Goal: Task Accomplishment & Management: Complete application form

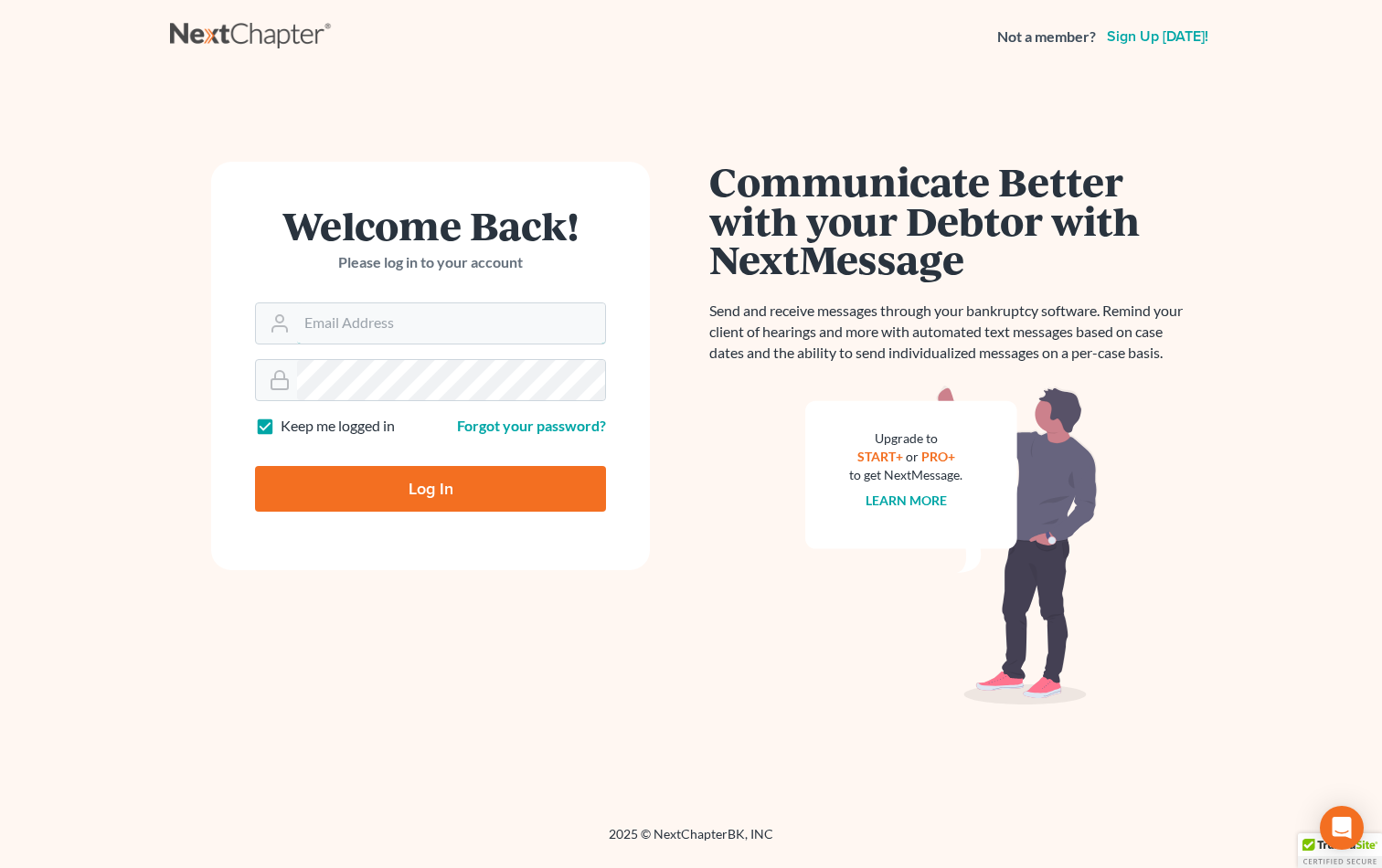
type input "[EMAIL_ADDRESS][DOMAIN_NAME]"
click at [543, 485] on input "Log In" at bounding box center [430, 488] width 351 height 46
type input "Thinking..."
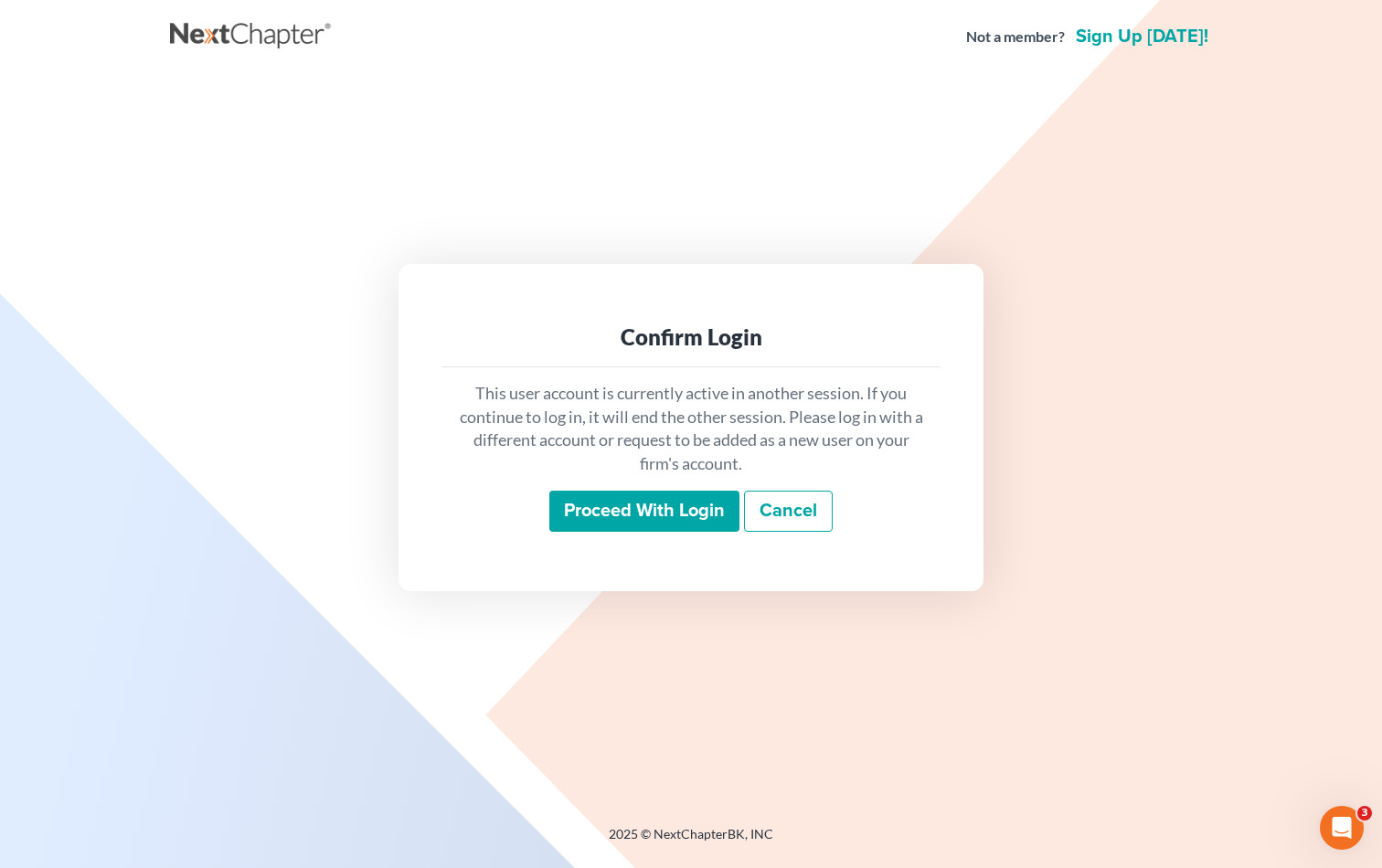
click at [680, 502] on input "Proceed with login" at bounding box center [644, 512] width 190 height 42
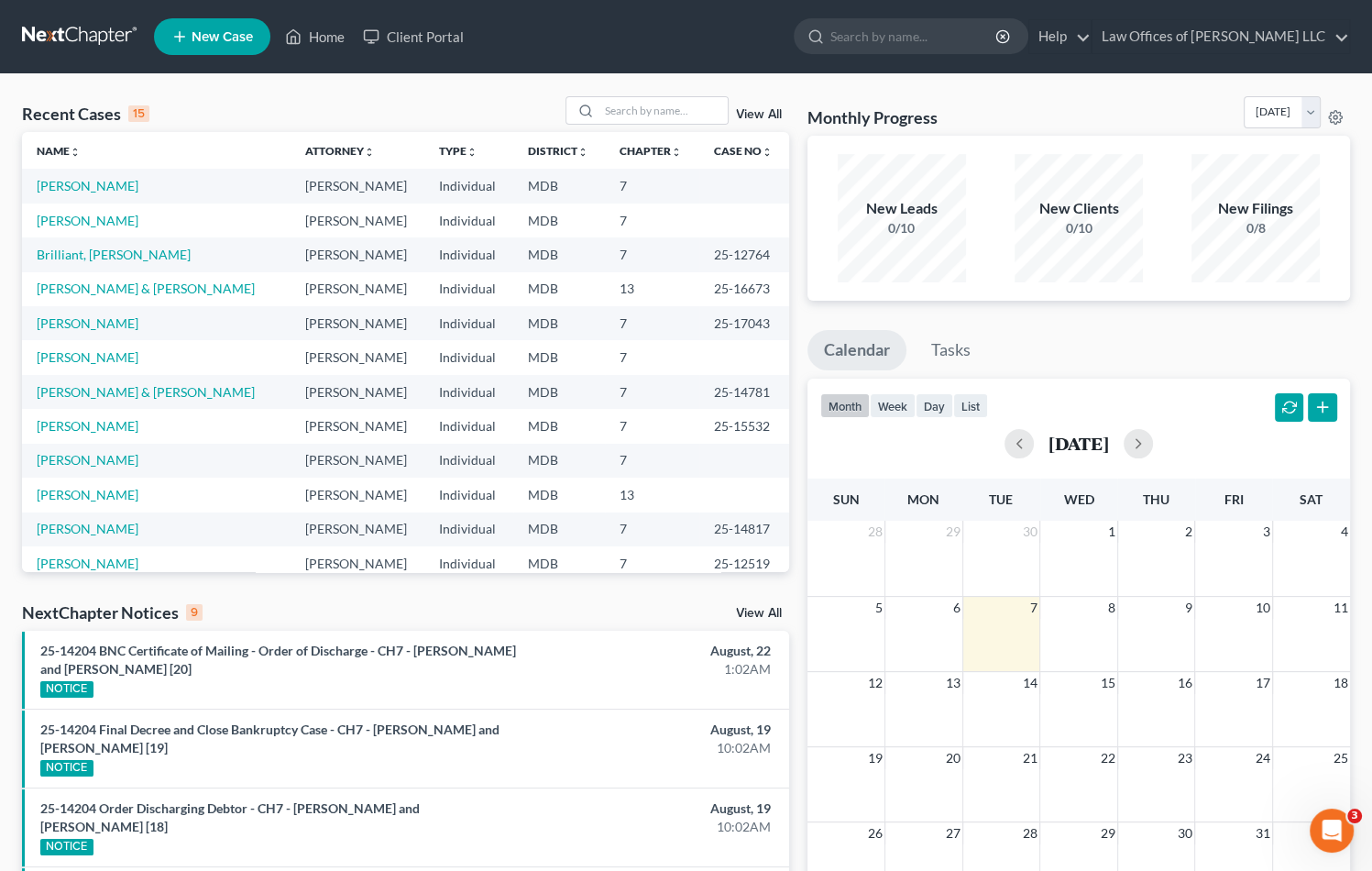
click at [208, 38] on span "New Case" at bounding box center [221, 37] width 61 height 14
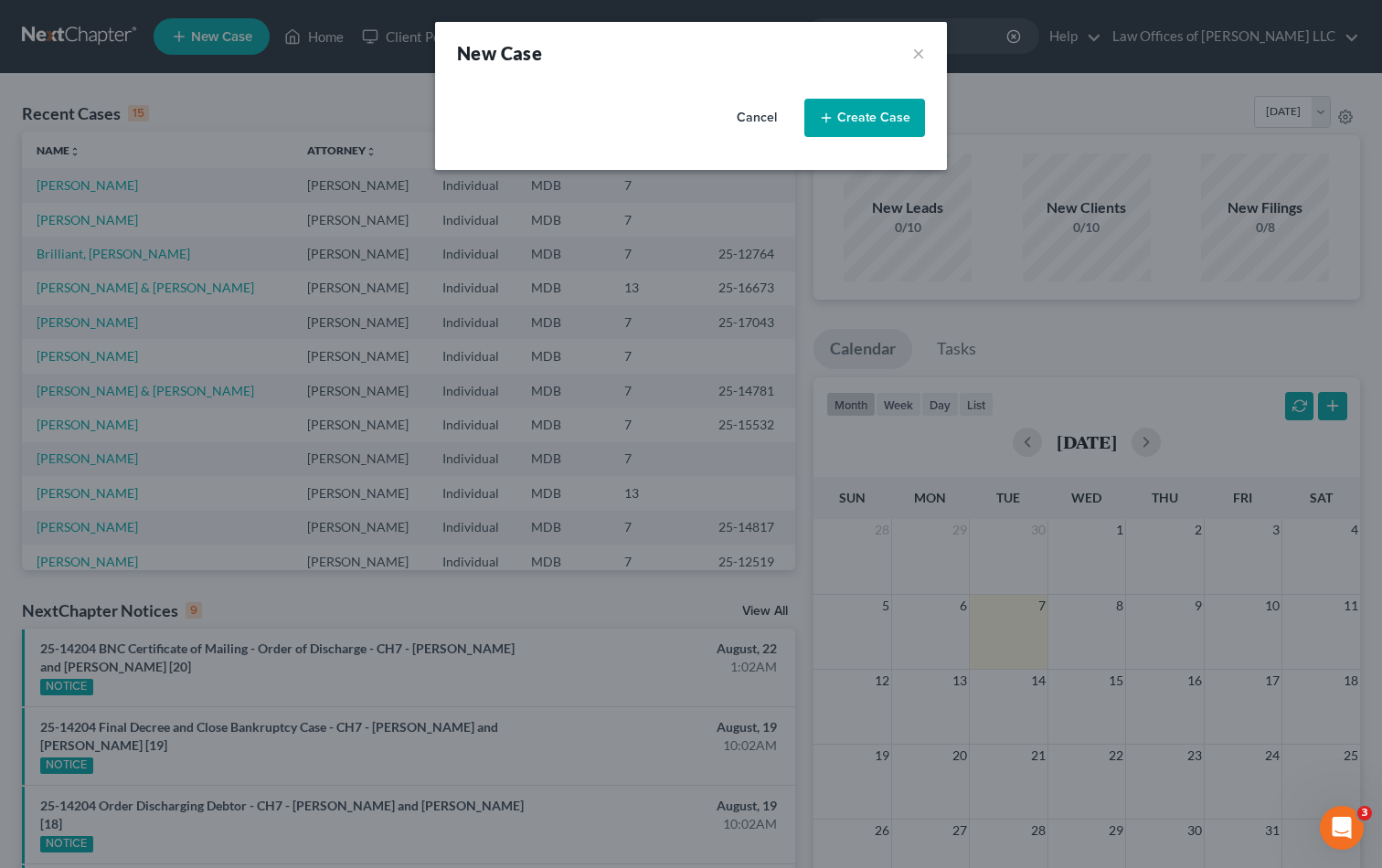
select select "38"
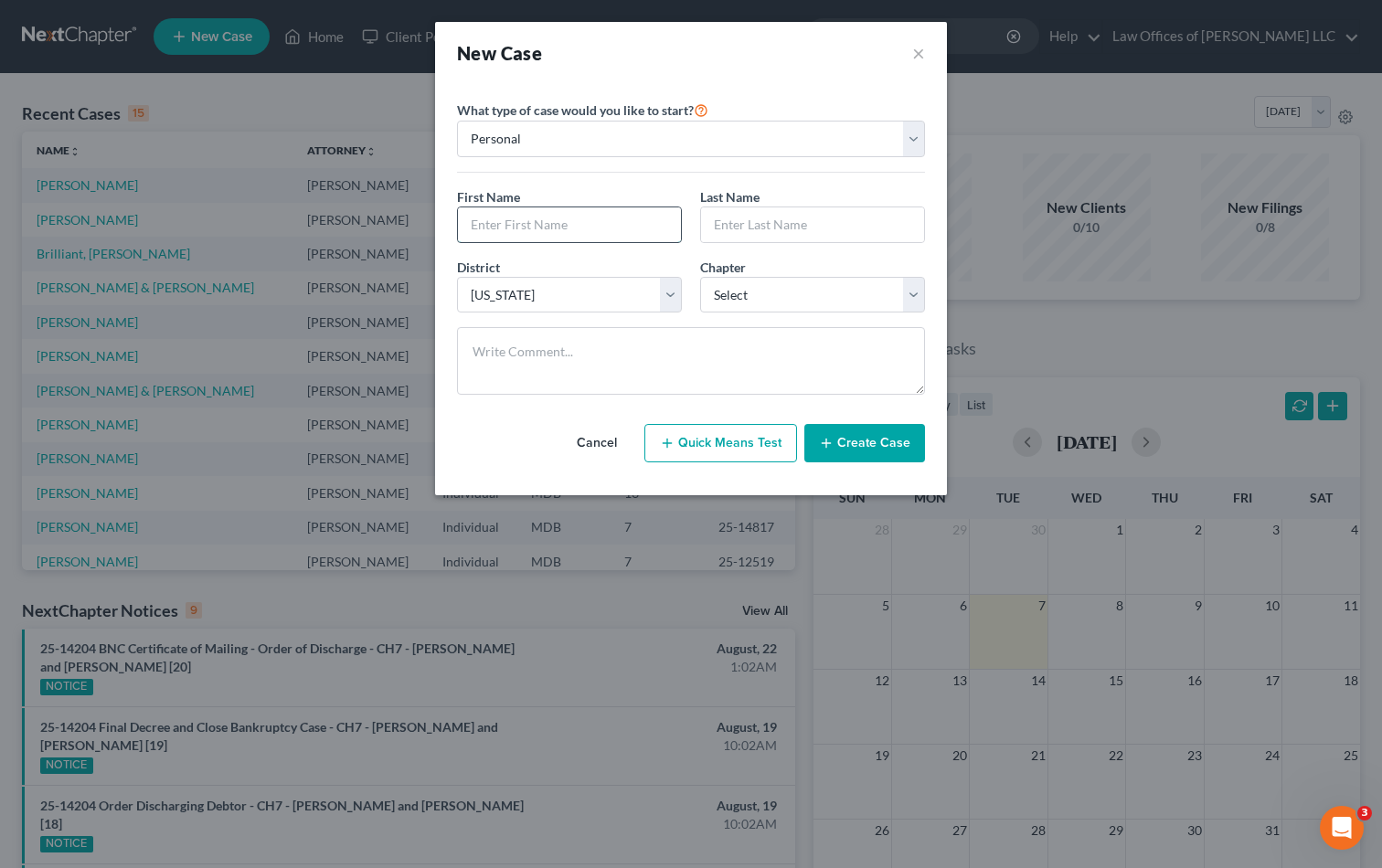
click at [566, 222] on input "text" at bounding box center [569, 224] width 223 height 35
type input "Courtney"
type input "Sieloff"
click at [512, 283] on select "Select Alabama - Middle Alabama - Northern Alabama - Southern Alaska Arizona Ar…" at bounding box center [569, 295] width 225 height 36
select select "14"
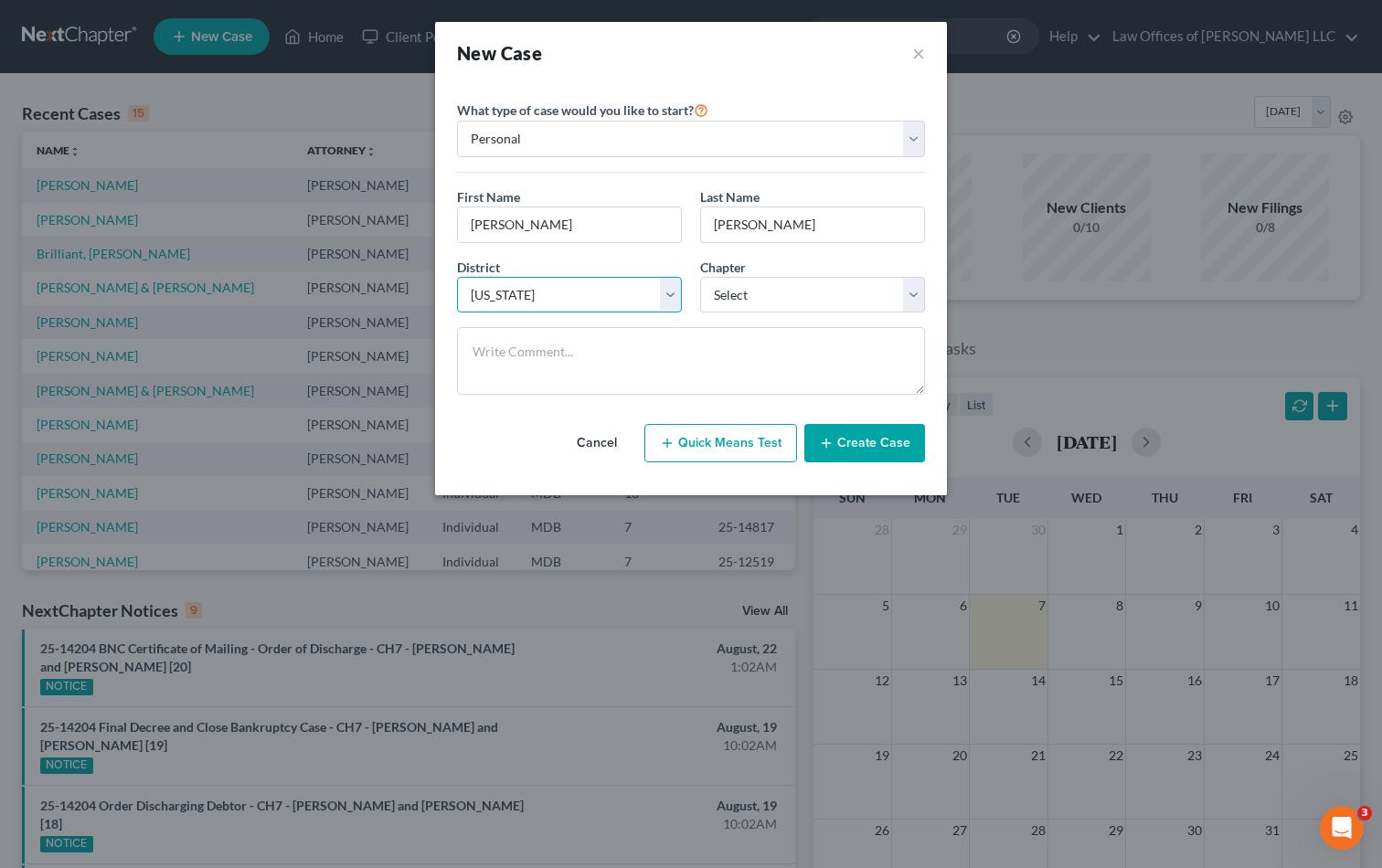
click at [457, 277] on select "Select Alabama - Middle Alabama - Northern Alabama - Southern Alaska Arizona Ar…" at bounding box center [569, 295] width 225 height 36
click at [761, 304] on select "Select 7 11 12 13" at bounding box center [812, 295] width 225 height 36
select select "0"
click at [700, 277] on select "Select 7 11 12 13" at bounding box center [812, 295] width 225 height 36
click at [865, 443] on button "Create Case" at bounding box center [865, 442] width 121 height 38
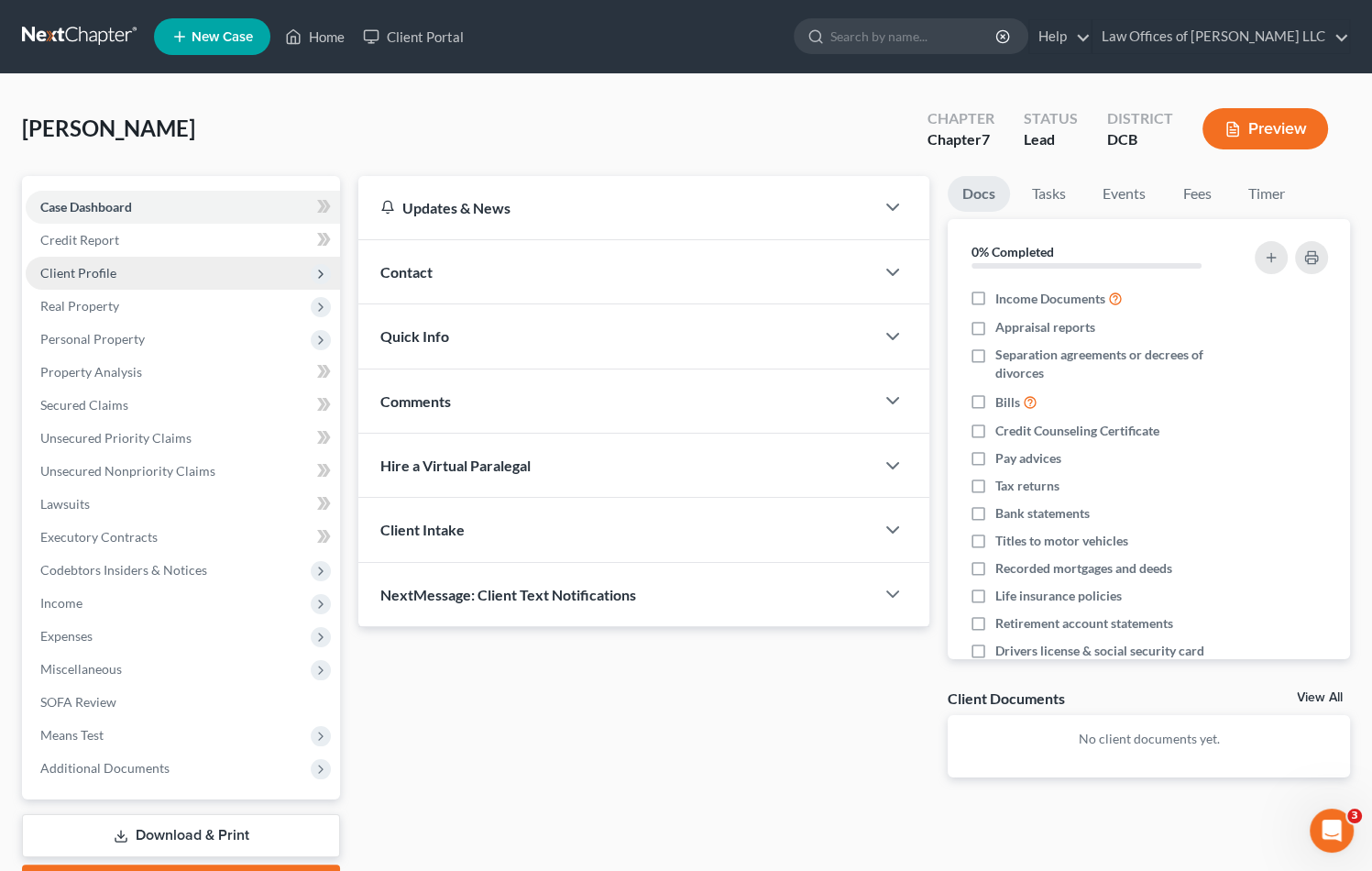
click at [160, 270] on span "Client Profile" at bounding box center [182, 273] width 314 height 33
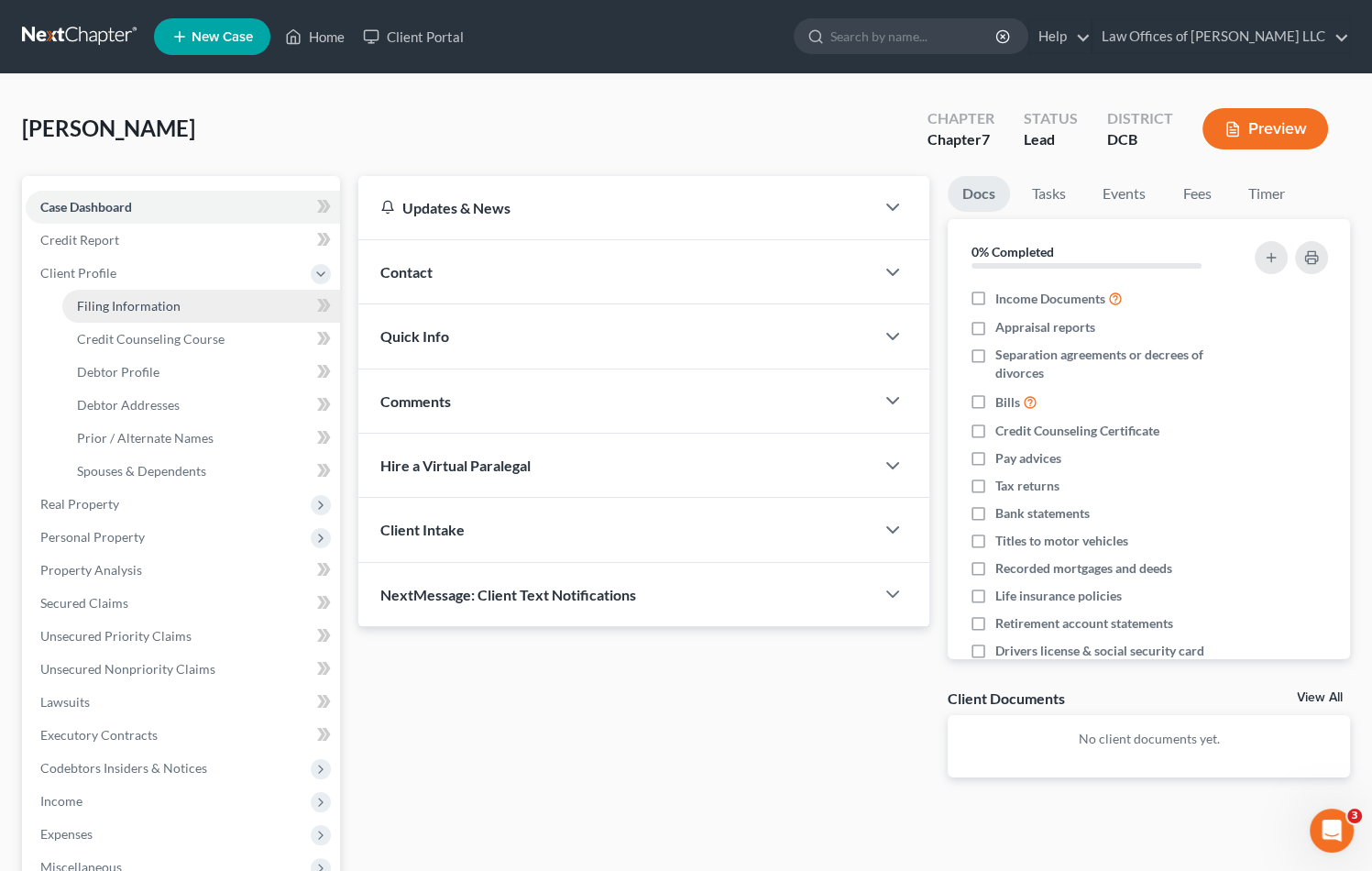
click at [213, 307] on link "Filing Information" at bounding box center [201, 306] width 278 height 33
select select "1"
select select "0"
select select "14"
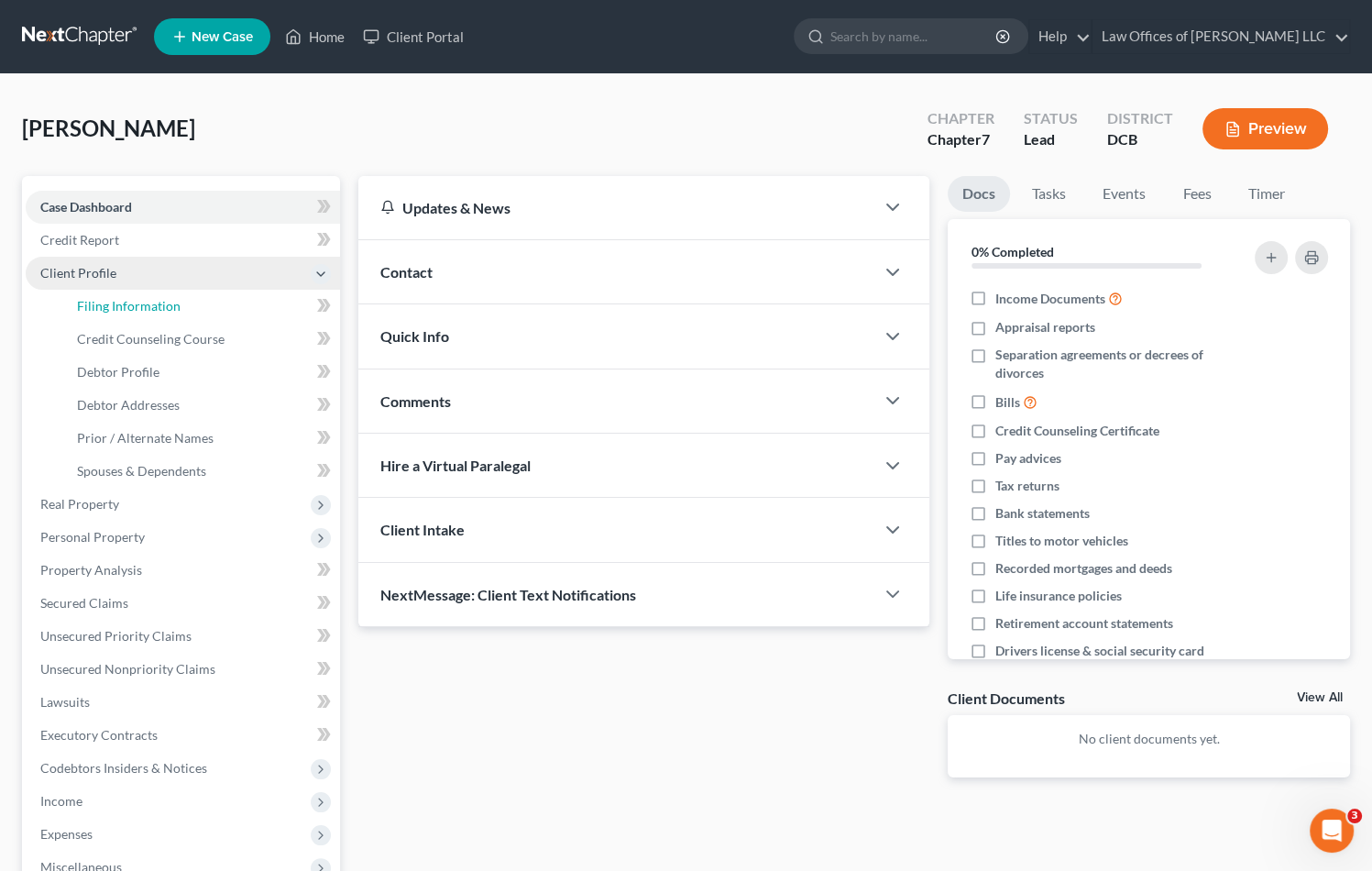
select select "0"
select select "8"
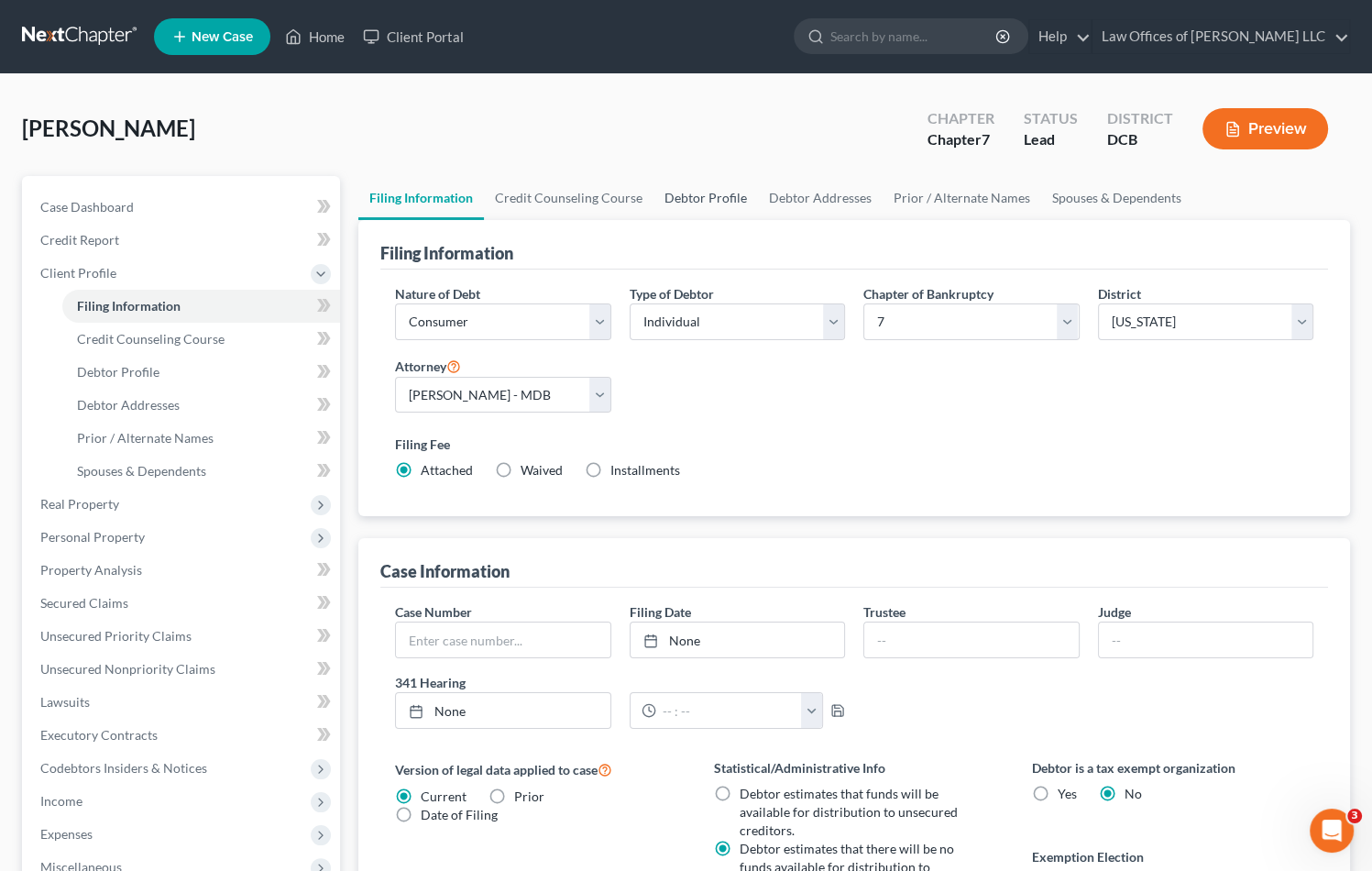
drag, startPoint x: 686, startPoint y: 190, endPoint x: 690, endPoint y: 210, distance: 20.4
click at [686, 190] on link "Debtor Profile" at bounding box center [706, 198] width 104 height 44
select select "0"
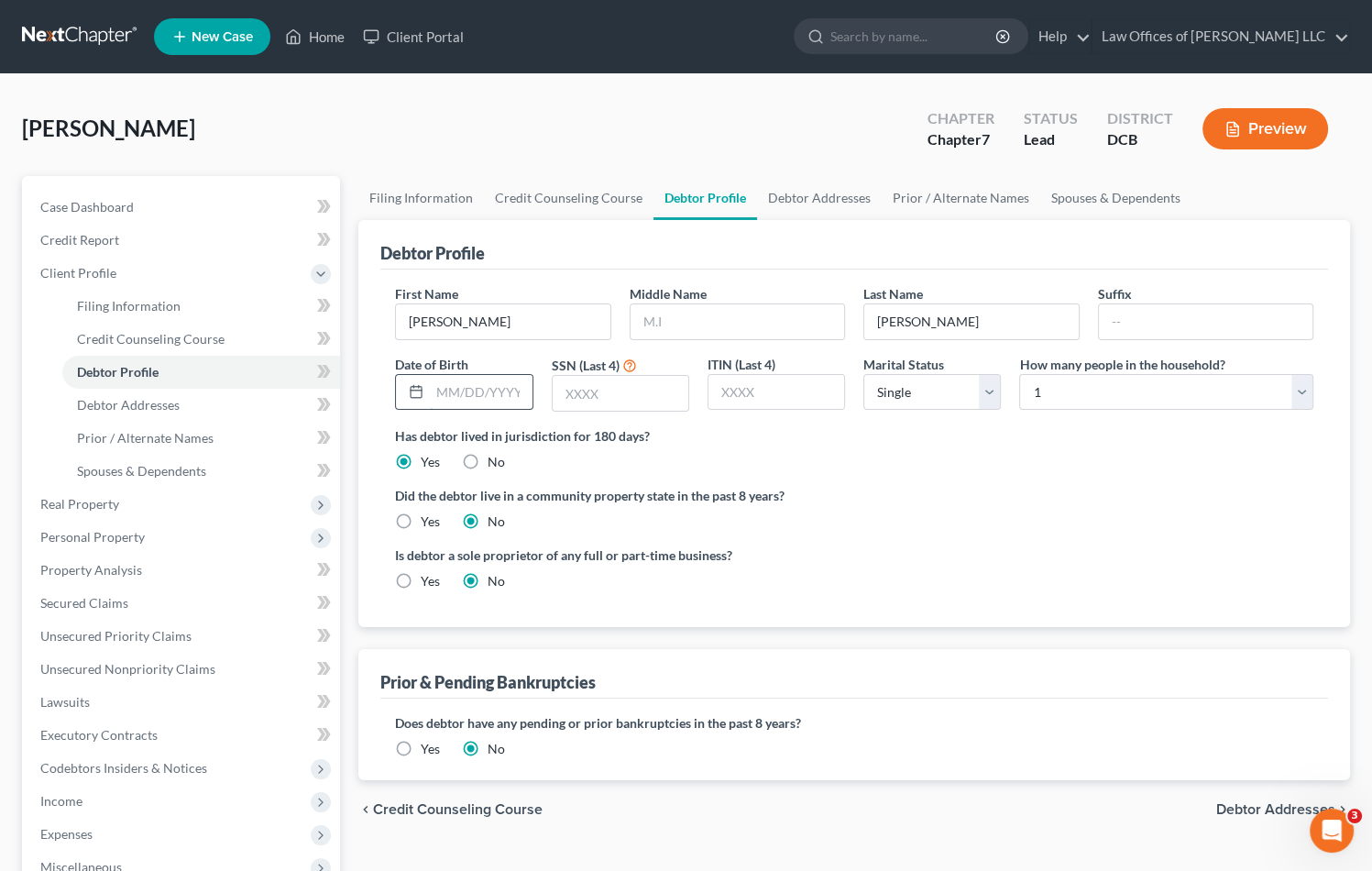
click at [460, 403] on input "text" at bounding box center [480, 392] width 101 height 35
type input "04/19/1978"
click at [636, 387] on input "text" at bounding box center [620, 393] width 136 height 35
click at [584, 384] on input "text" at bounding box center [620, 393] width 136 height 35
type input "3386"
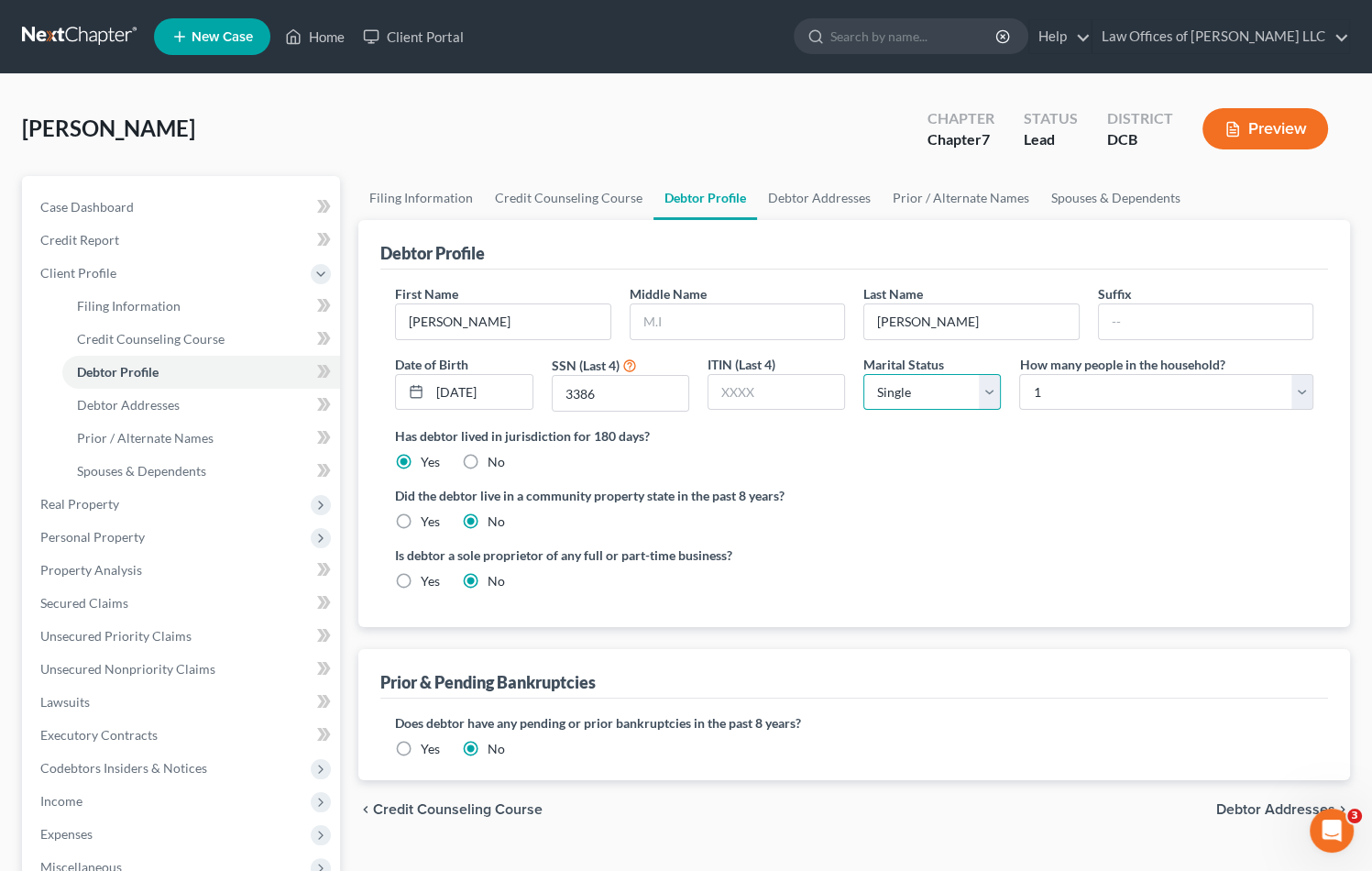
click at [961, 401] on select "Select Single Married Separated Divorced Widowed" at bounding box center [932, 392] width 138 height 37
select select "1"
click at [863, 374] on select "Select Single Married Separated Divorced Widowed" at bounding box center [932, 392] width 138 height 37
click at [1135, 471] on ng-include "First Name Courtney Middle Name Last Name Sieloff Suffix Date of Birth 04/19/19…" at bounding box center [854, 445] width 919 height 321
click at [1108, 401] on select "Select 1 2 3 4 5 6 7 8 9 10 11 12 13 14 15 16 17 18 19 20" at bounding box center [1166, 392] width 295 height 37
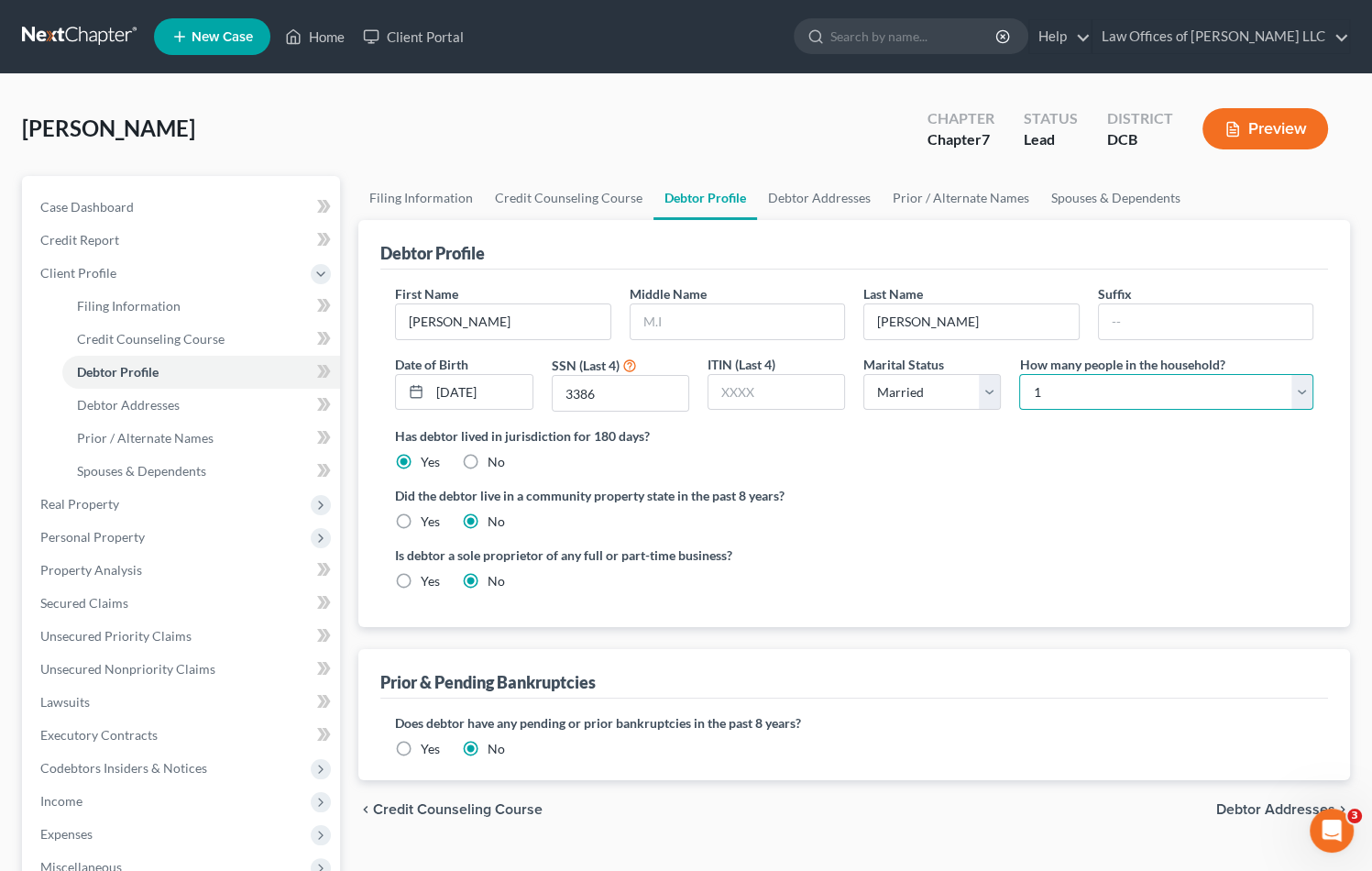
select select "3"
click at [1019, 374] on select "Select 1 2 3 4 5 6 7 8 9 10 11 12 13 14 15 16 17 18 19 20" at bounding box center [1166, 392] width 295 height 37
click at [1111, 481] on ng-include "First Name Courtney Middle Name Last Name Sieloff Suffix Date of Birth 04/19/19…" at bounding box center [854, 445] width 919 height 321
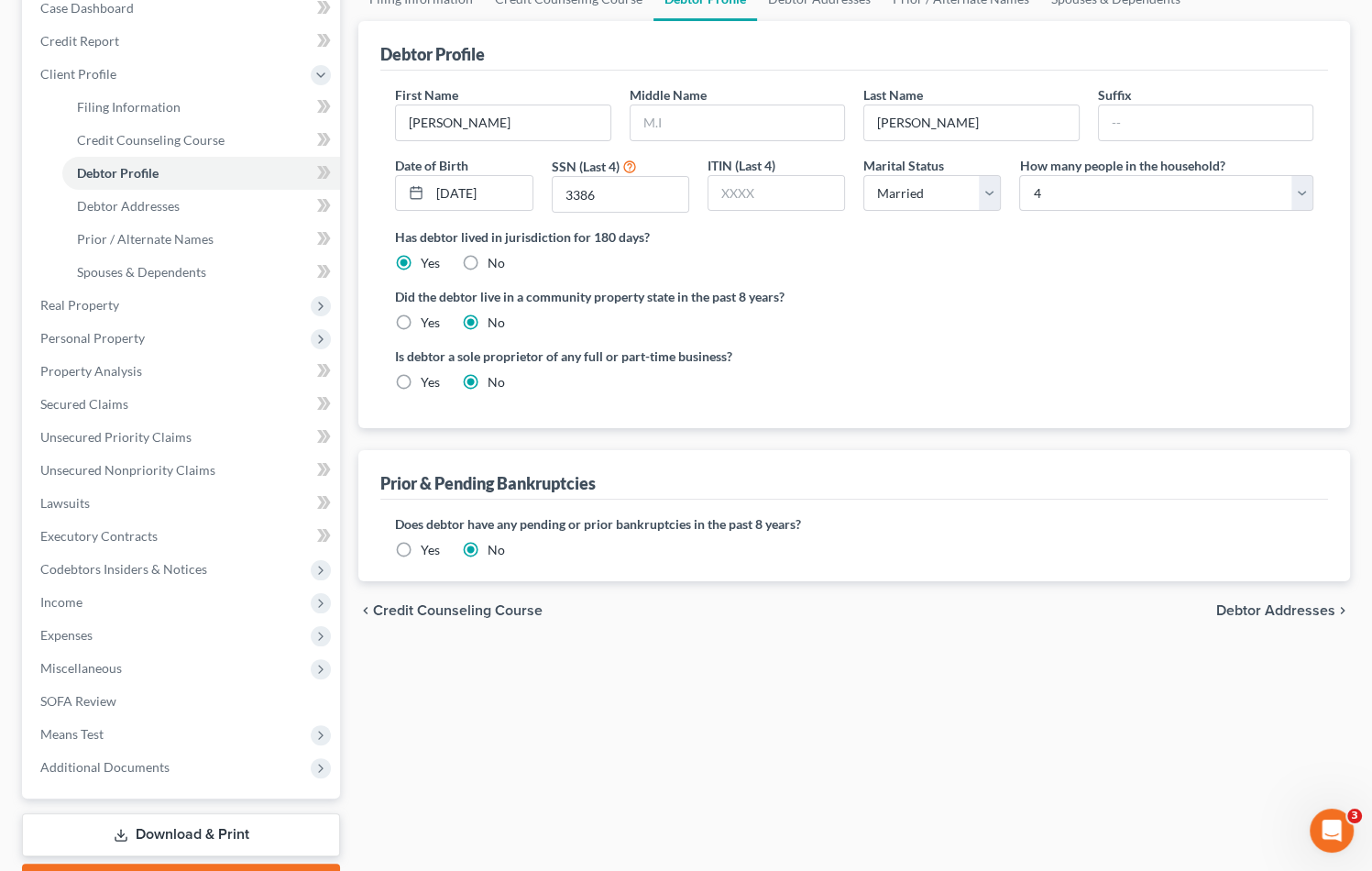
scroll to position [275, 0]
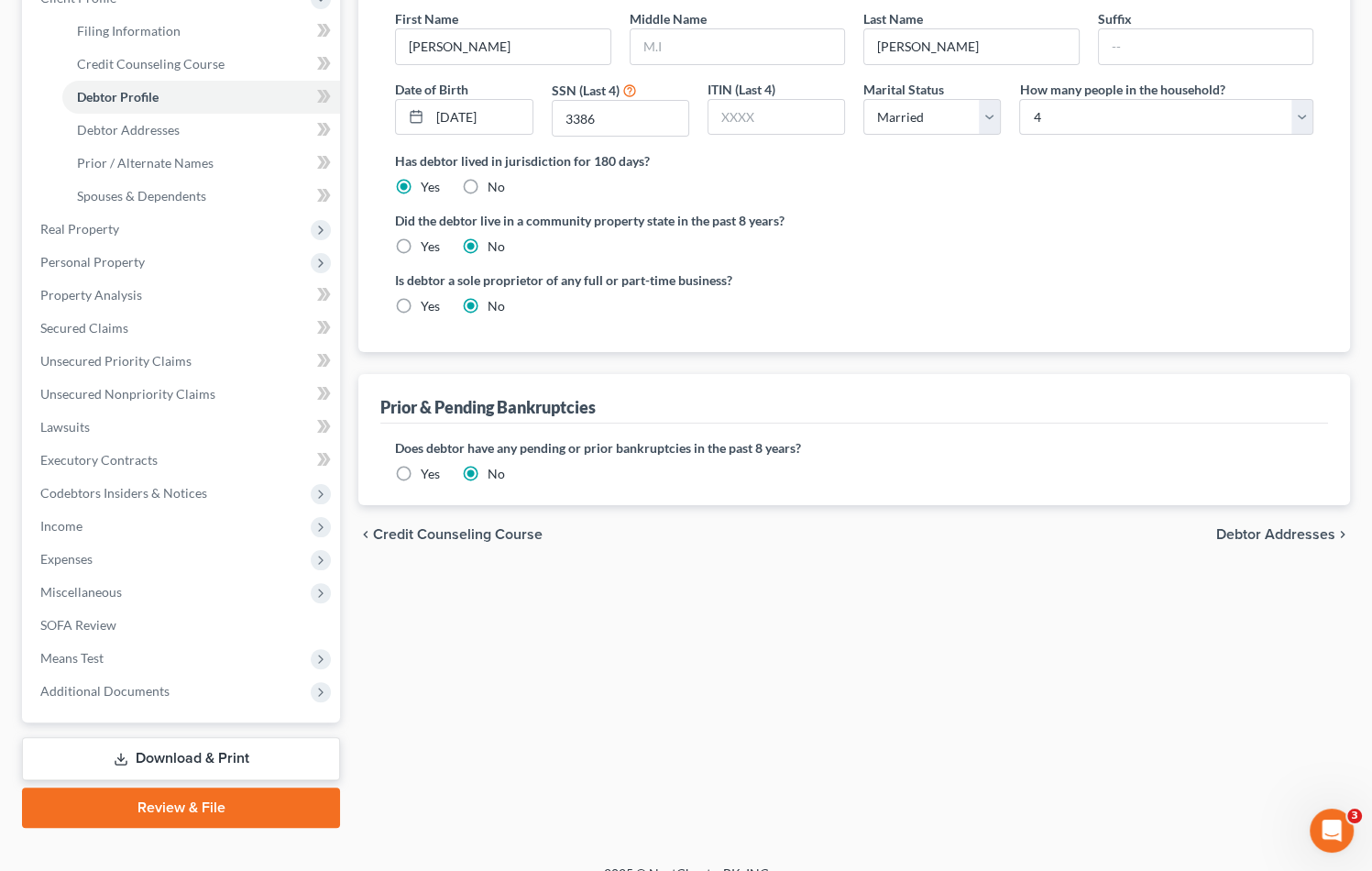
click at [1247, 533] on span "Debtor Addresses" at bounding box center [1275, 535] width 119 height 15
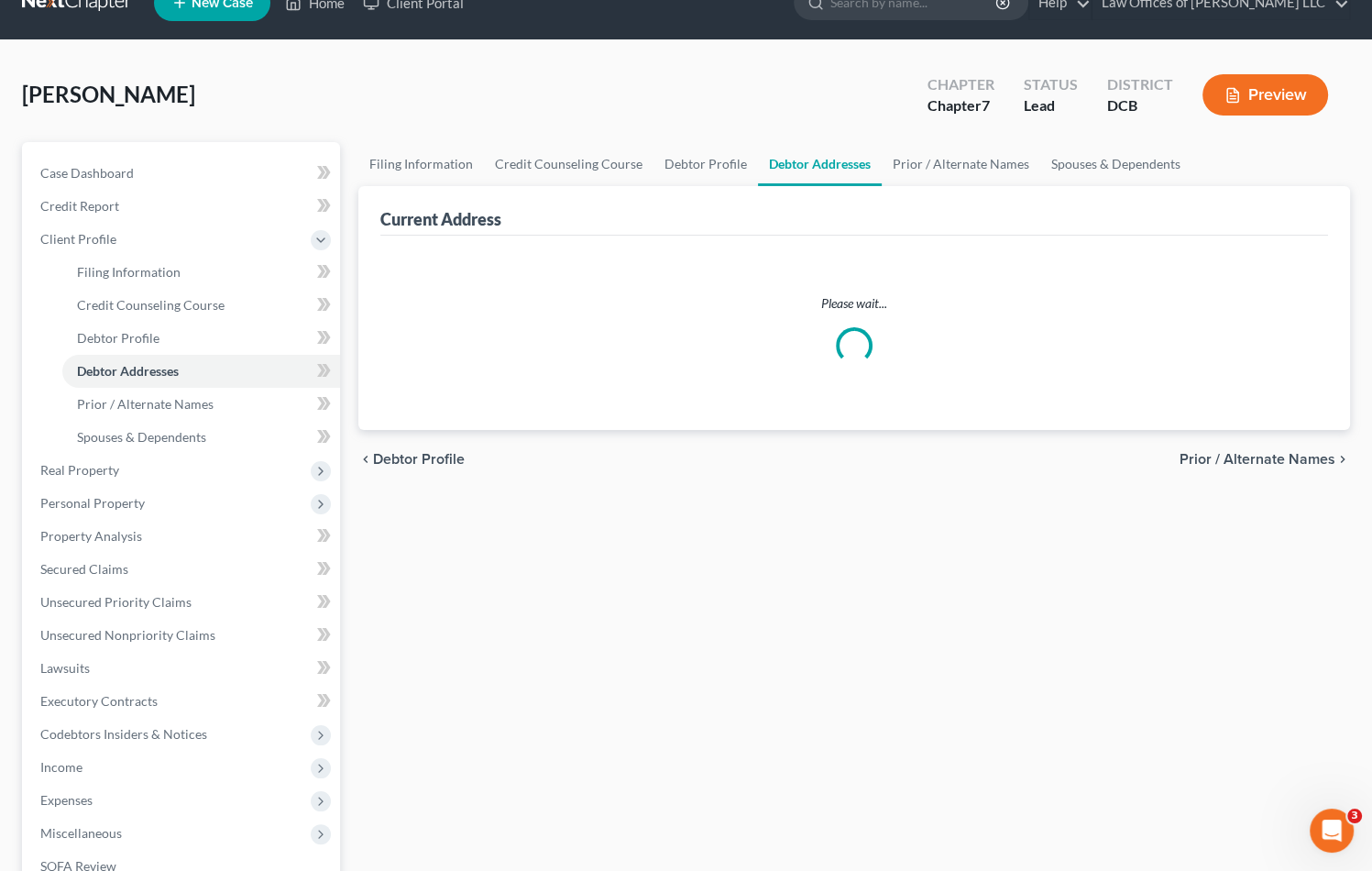
select select "0"
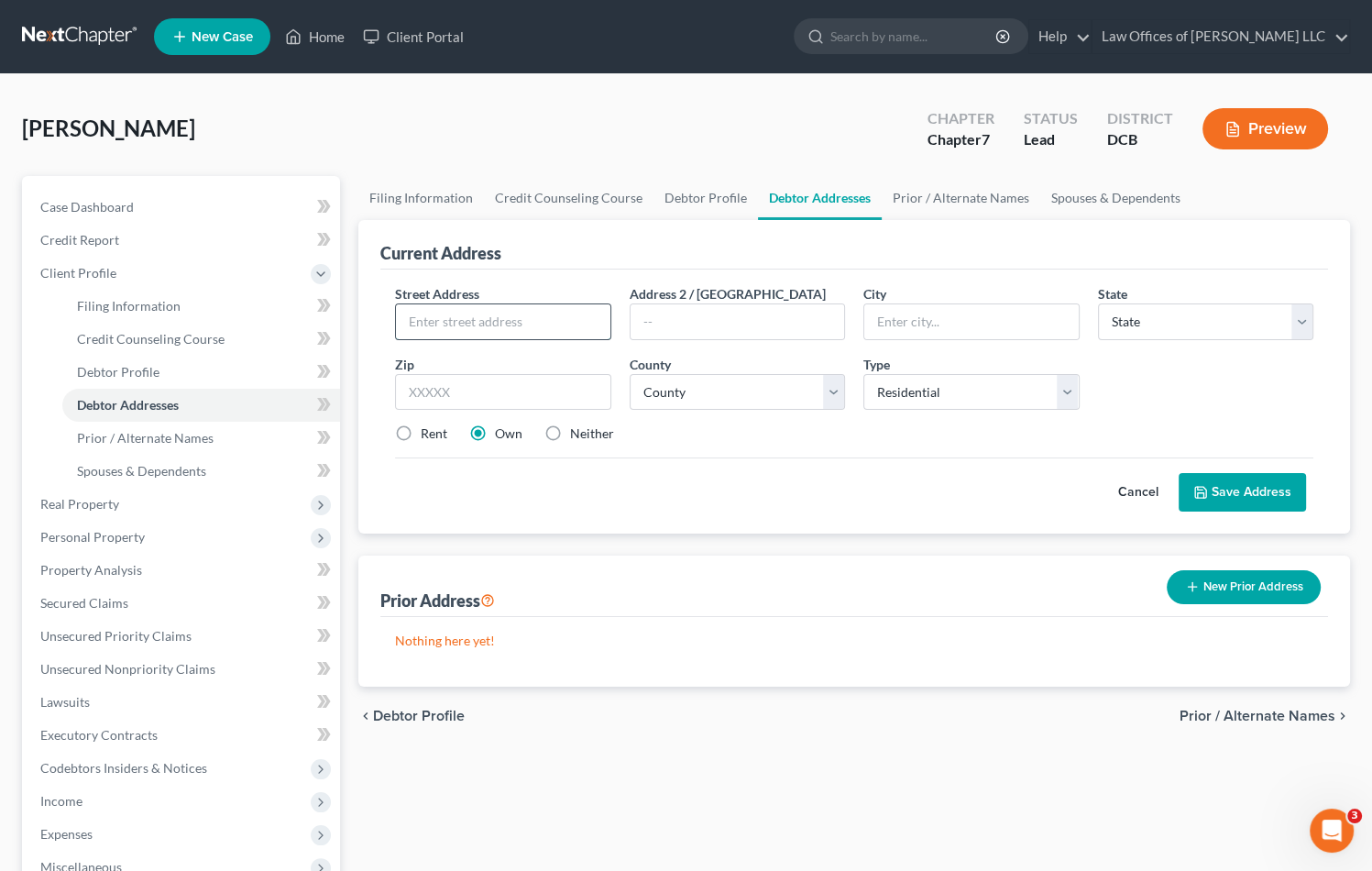
click at [540, 326] on input "text" at bounding box center [503, 321] width 214 height 35
paste input "a. 1352 Kennedy Street NW"
click at [715, 401] on select "County" at bounding box center [738, 392] width 216 height 37
click at [726, 399] on select "County" at bounding box center [738, 392] width 216 height 37
click at [553, 395] on input "text" at bounding box center [503, 392] width 216 height 37
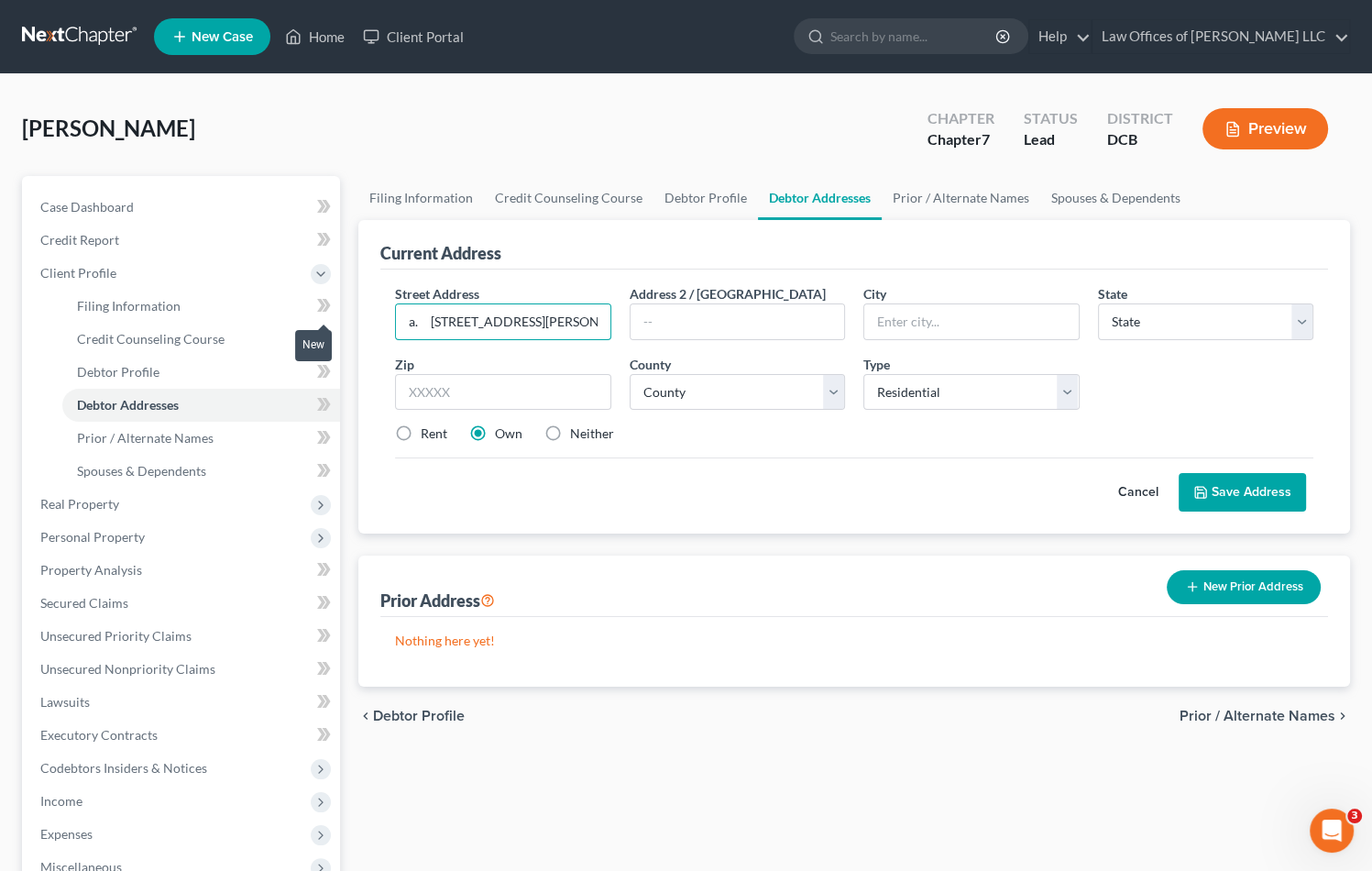
drag, startPoint x: 436, startPoint y: 327, endPoint x: 313, endPoint y: 318, distance: 123.3
click at [313, 318] on div "Petition Navigation Case Dashboard Payments Invoices Payments Payments Credit R…" at bounding box center [686, 640] width 1347 height 927
click at [529, 322] on input "1352 Kennedy Street NW" at bounding box center [503, 321] width 214 height 35
click at [498, 319] on input "1352 Kennedy Street NW" at bounding box center [503, 321] width 214 height 35
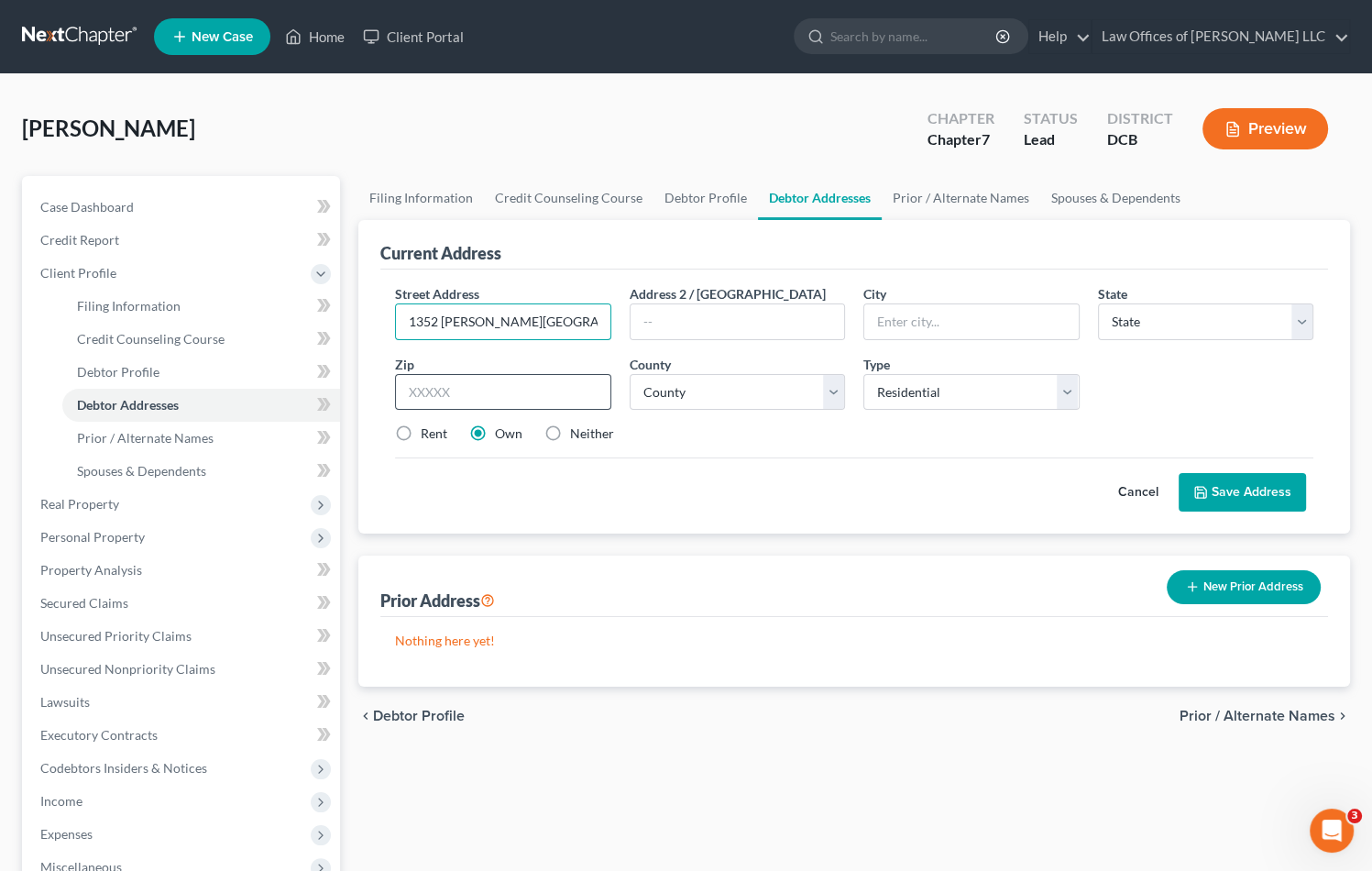
type input "1352 Kennedy ST., NW"
click at [426, 400] on input "text" at bounding box center [503, 392] width 216 height 37
type input "20011"
type input "Washington"
select select "8"
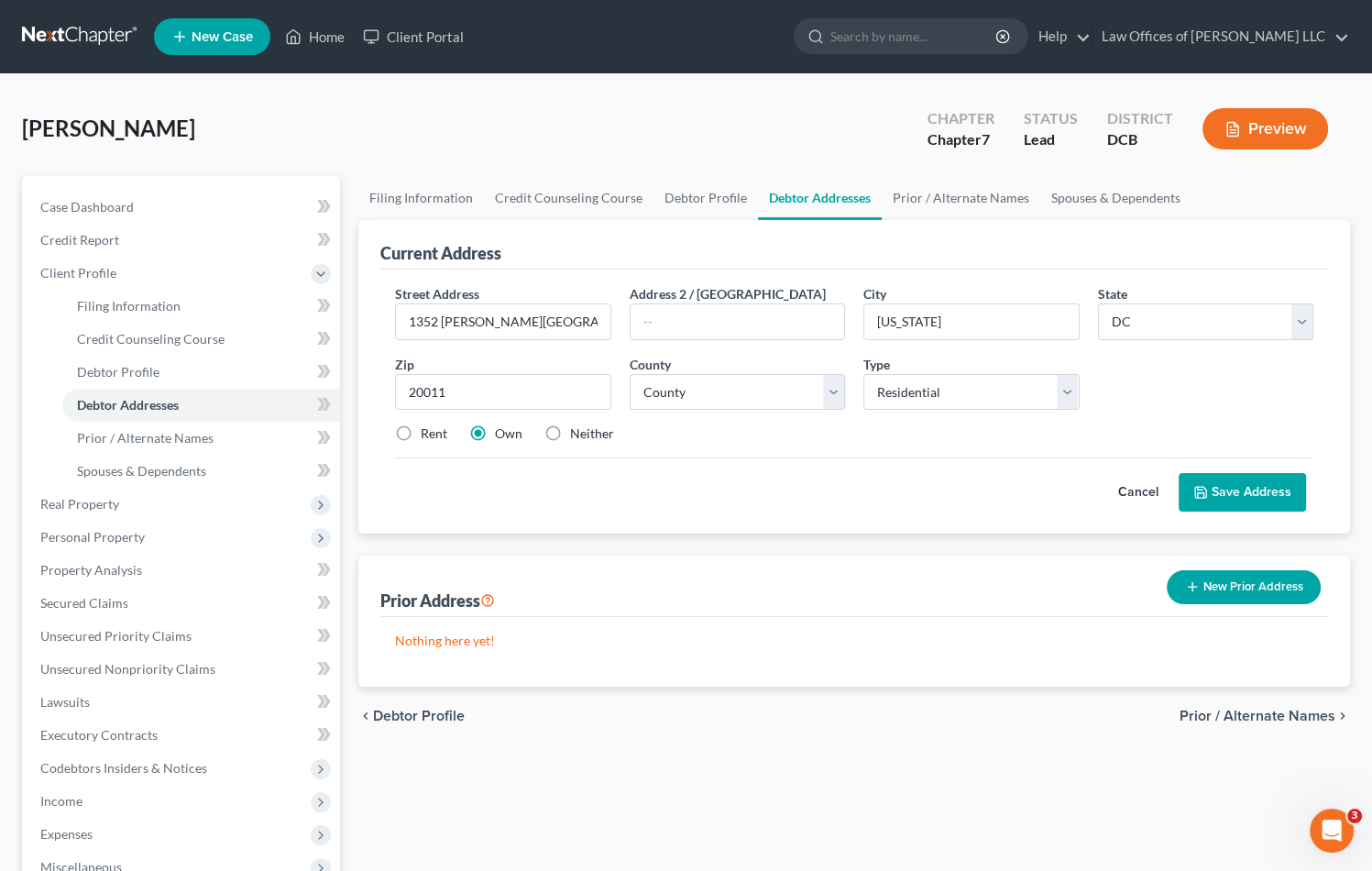
click at [1221, 497] on button "Save Address" at bounding box center [1242, 492] width 128 height 38
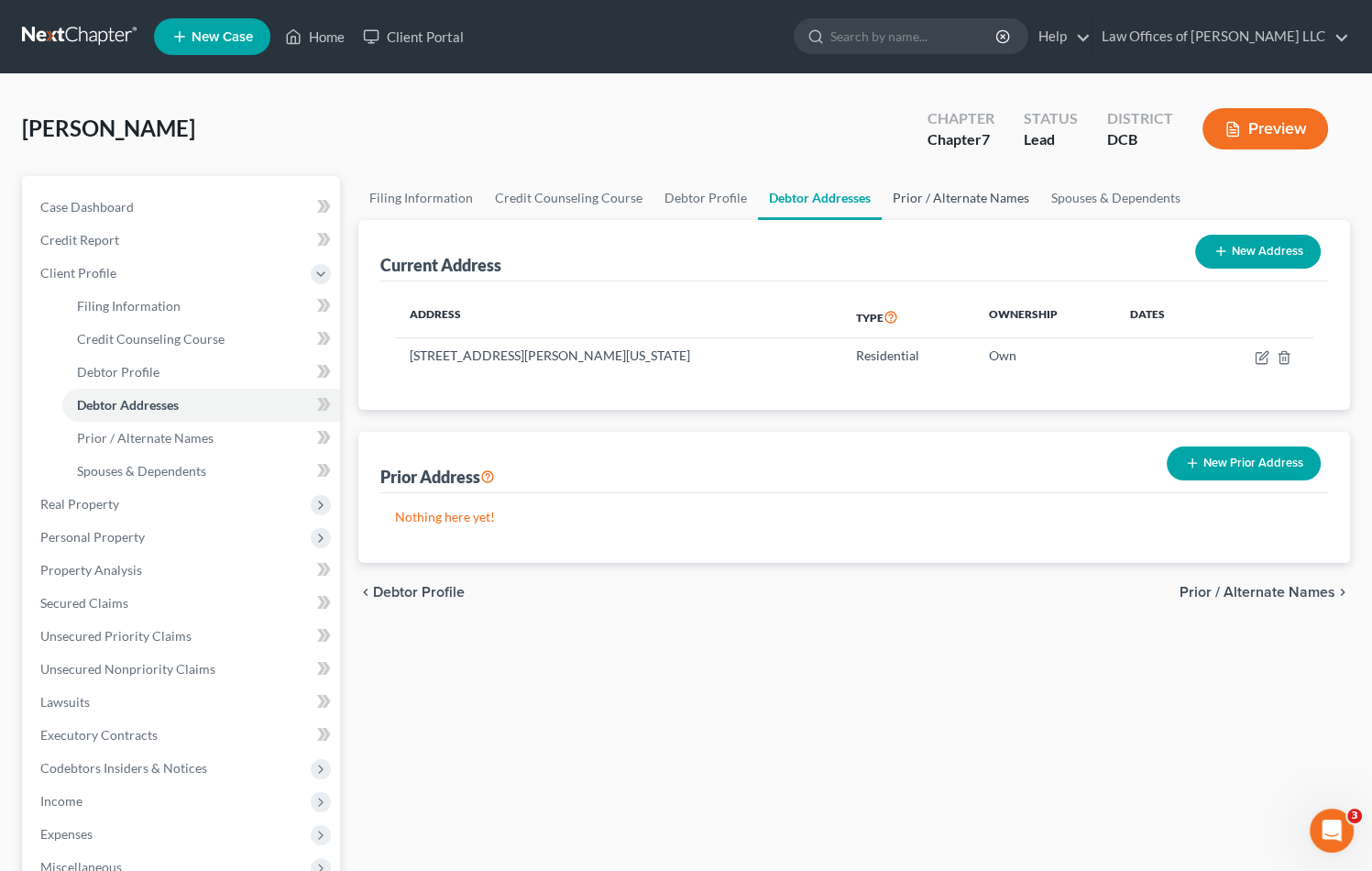
click at [932, 206] on link "Prior / Alternate Names" at bounding box center [961, 198] width 159 height 44
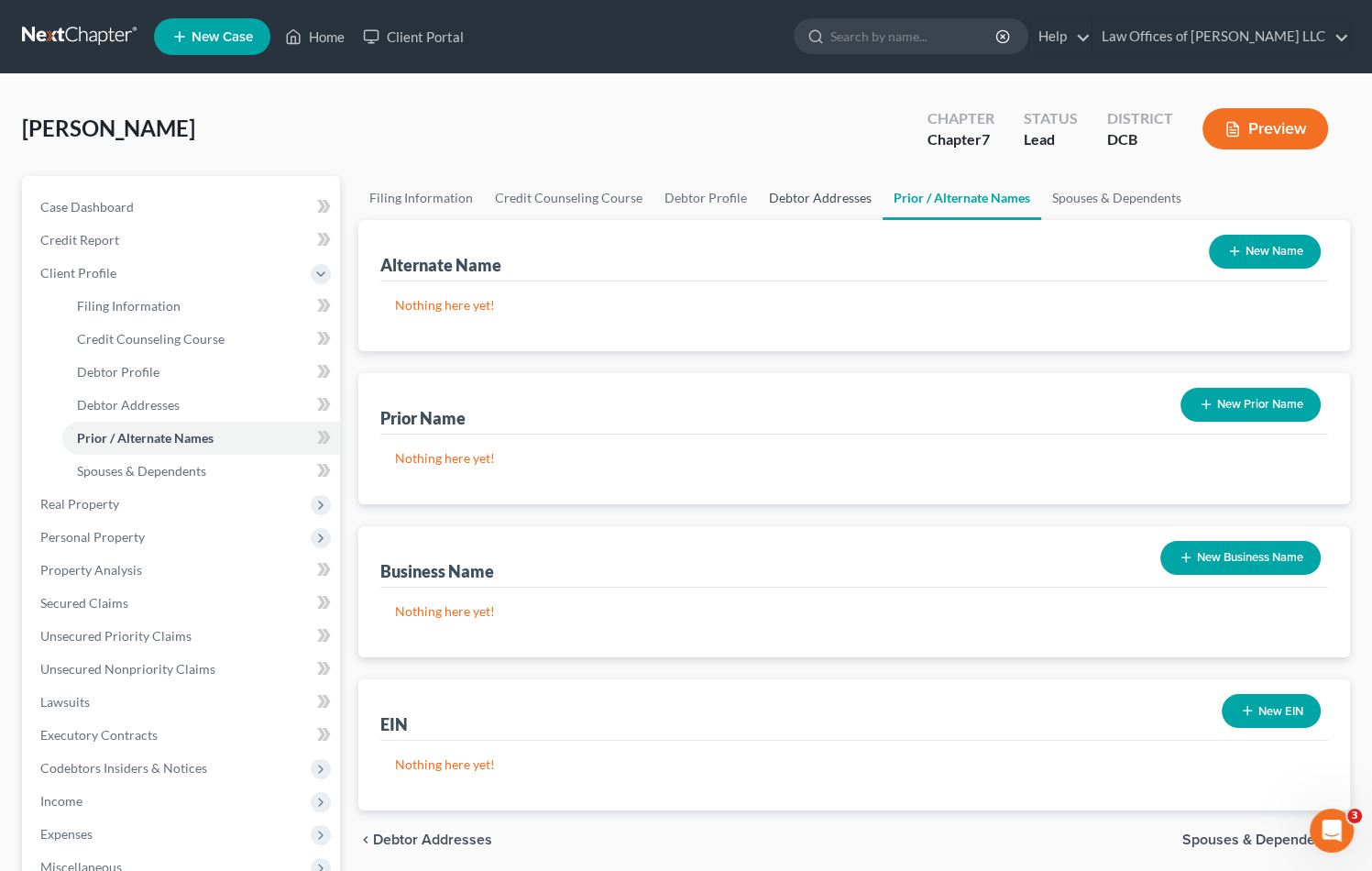
click at [781, 203] on link "Debtor Addresses" at bounding box center [820, 198] width 125 height 44
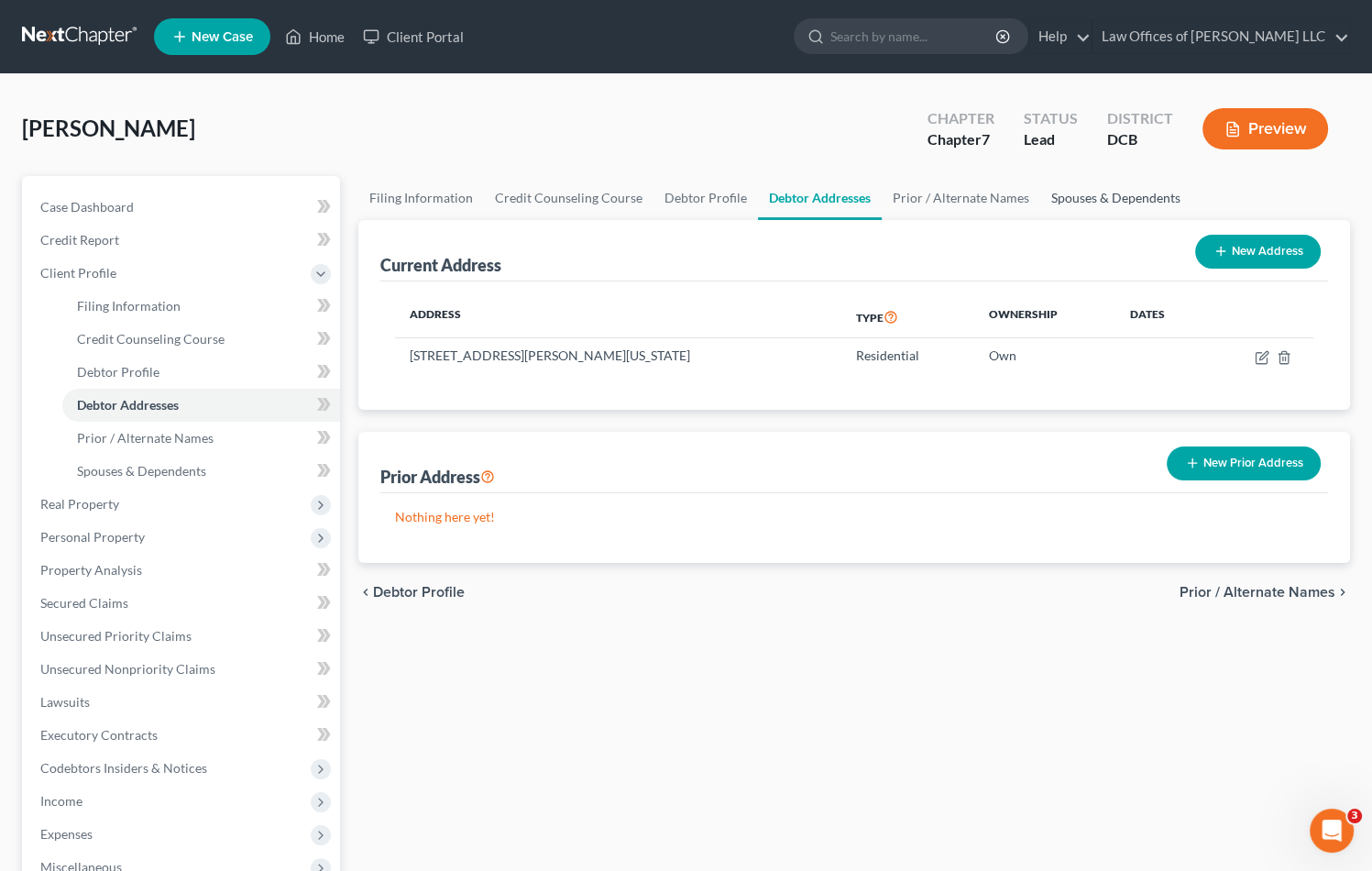
click at [1088, 199] on link "Spouses & Dependents" at bounding box center [1116, 198] width 151 height 44
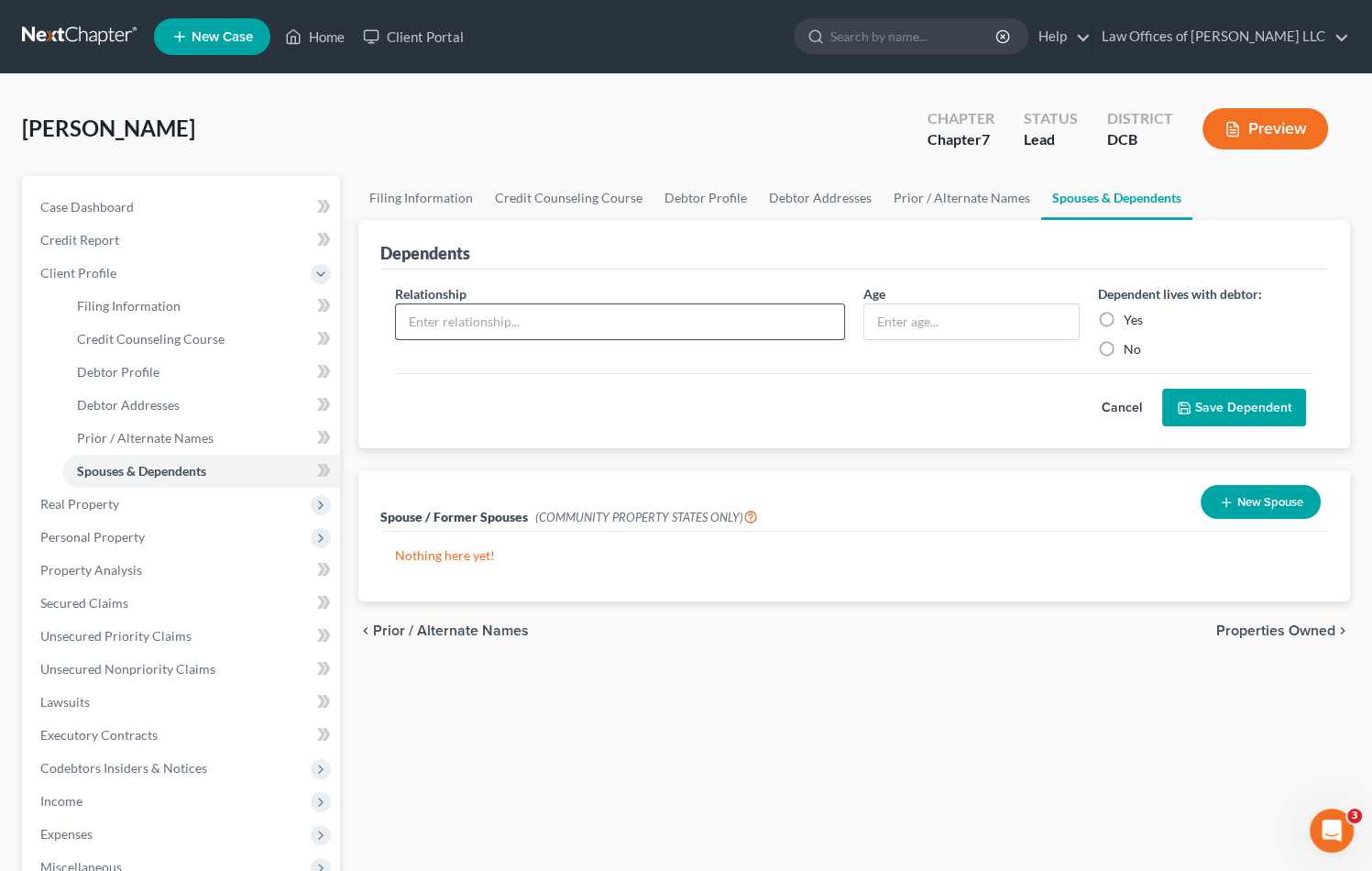
click at [742, 314] on input "text" at bounding box center [620, 321] width 449 height 35
type input "s"
type input "Son"
click at [947, 315] on input "text" at bounding box center [971, 321] width 214 height 35
type input "13"
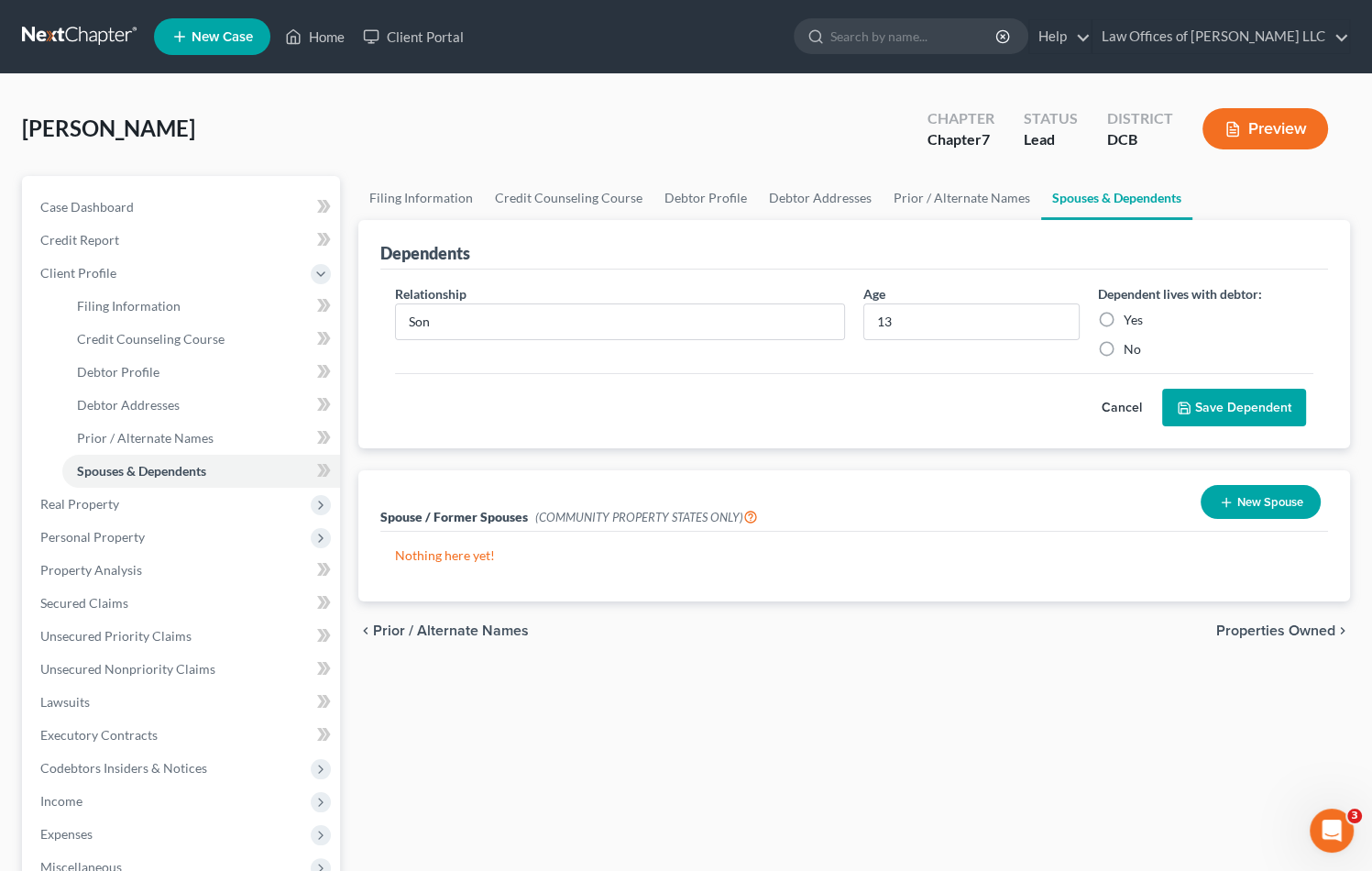
click at [1128, 322] on label "Yes" at bounding box center [1134, 320] width 20 height 19
click at [1131, 322] on input "Yes" at bounding box center [1136, 316] width 12 height 12
radio input "true"
click at [1192, 402] on button "Save Dependent" at bounding box center [1234, 407] width 144 height 38
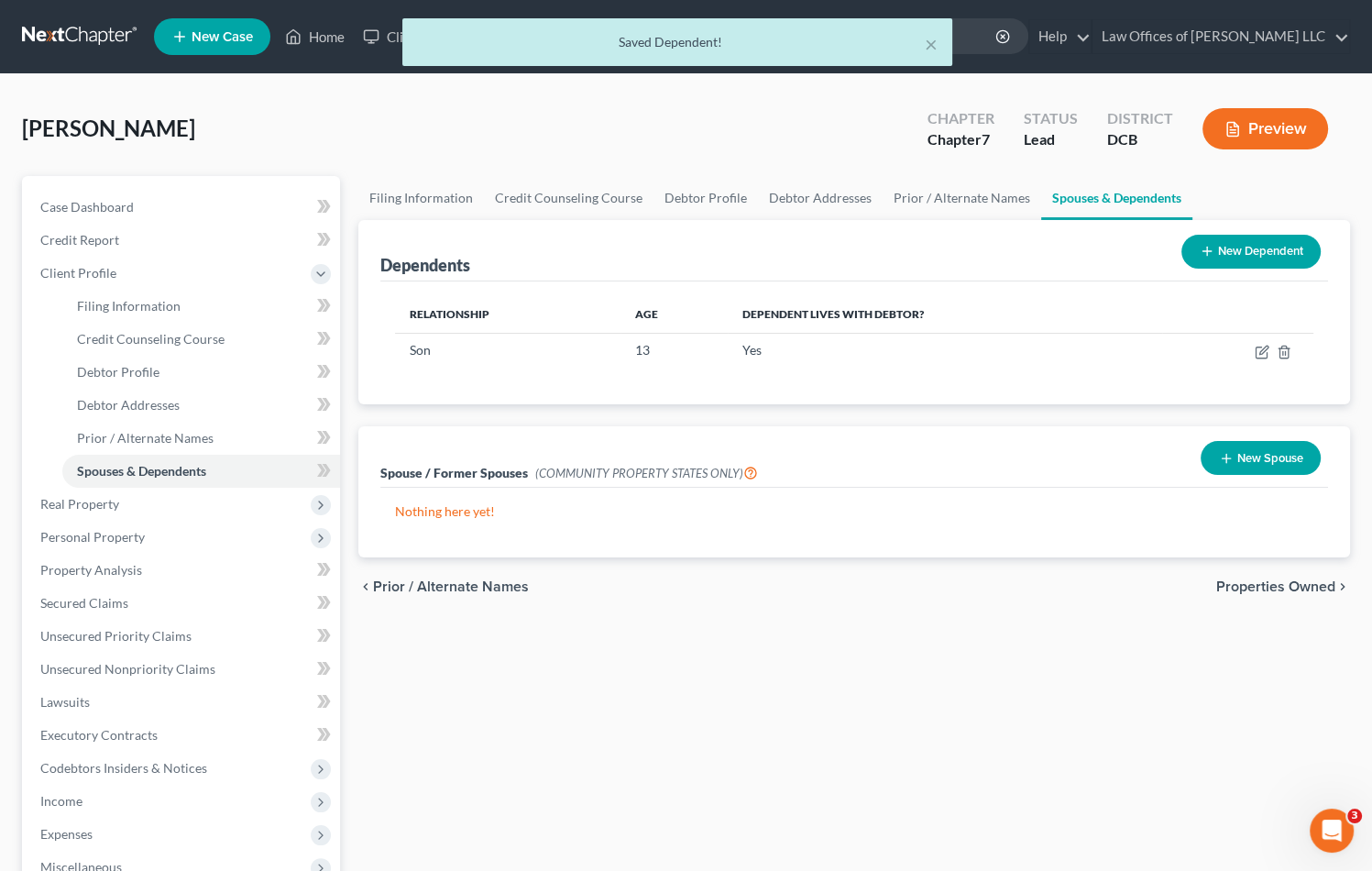
click at [1238, 256] on button "New Dependent" at bounding box center [1251, 252] width 139 height 34
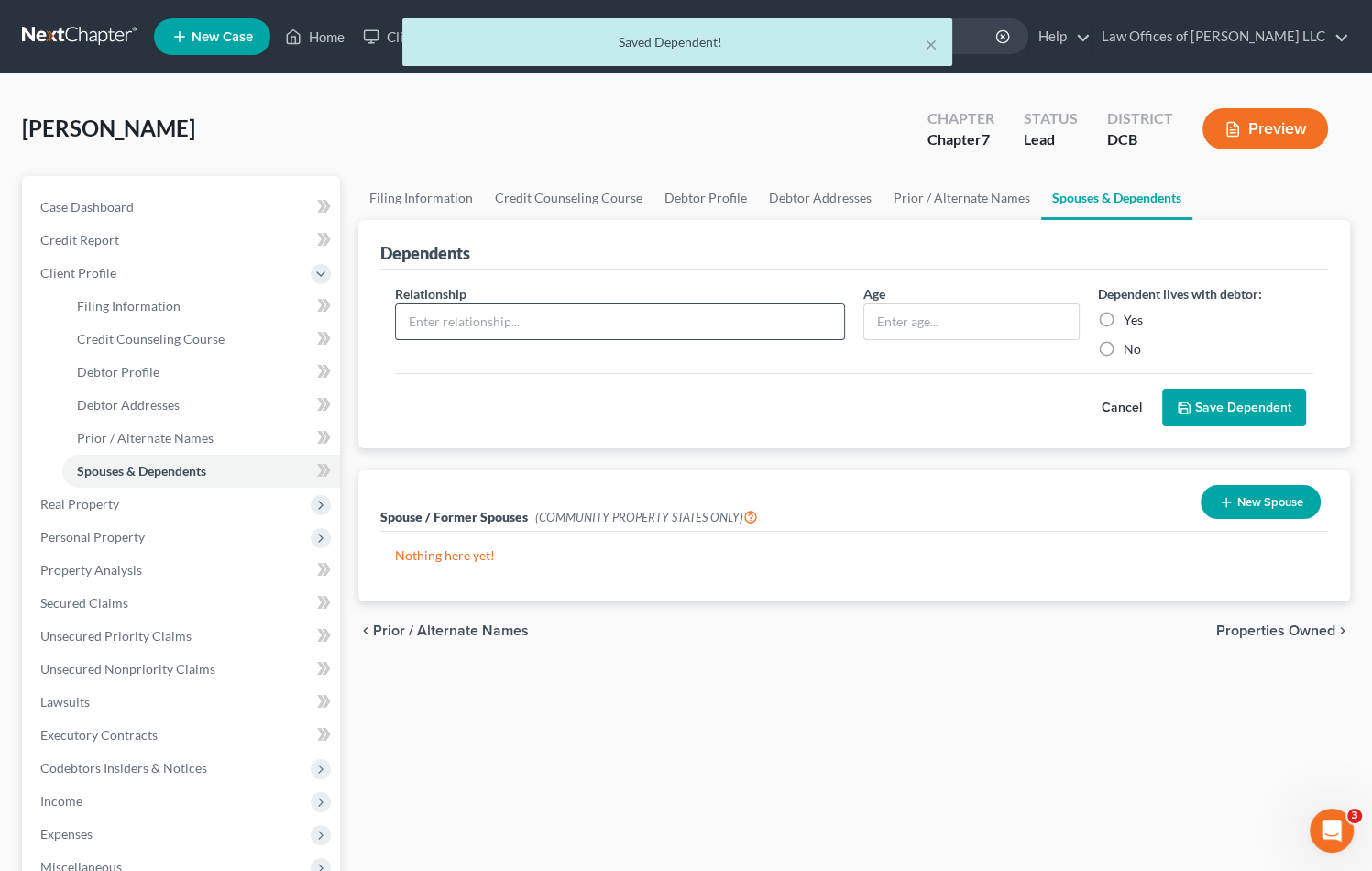
click at [528, 318] on input "text" at bounding box center [620, 321] width 449 height 35
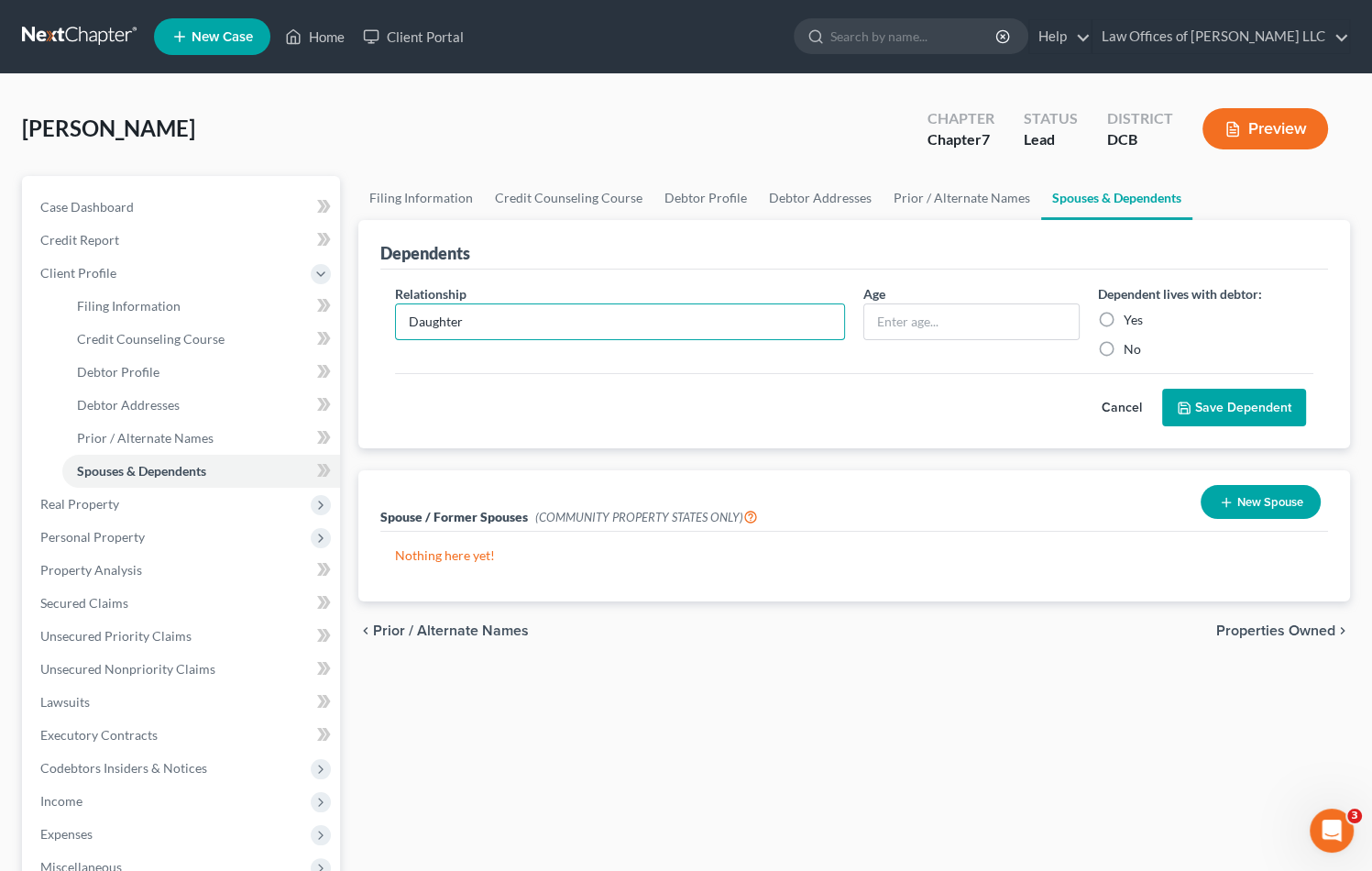
type input "Daughter"
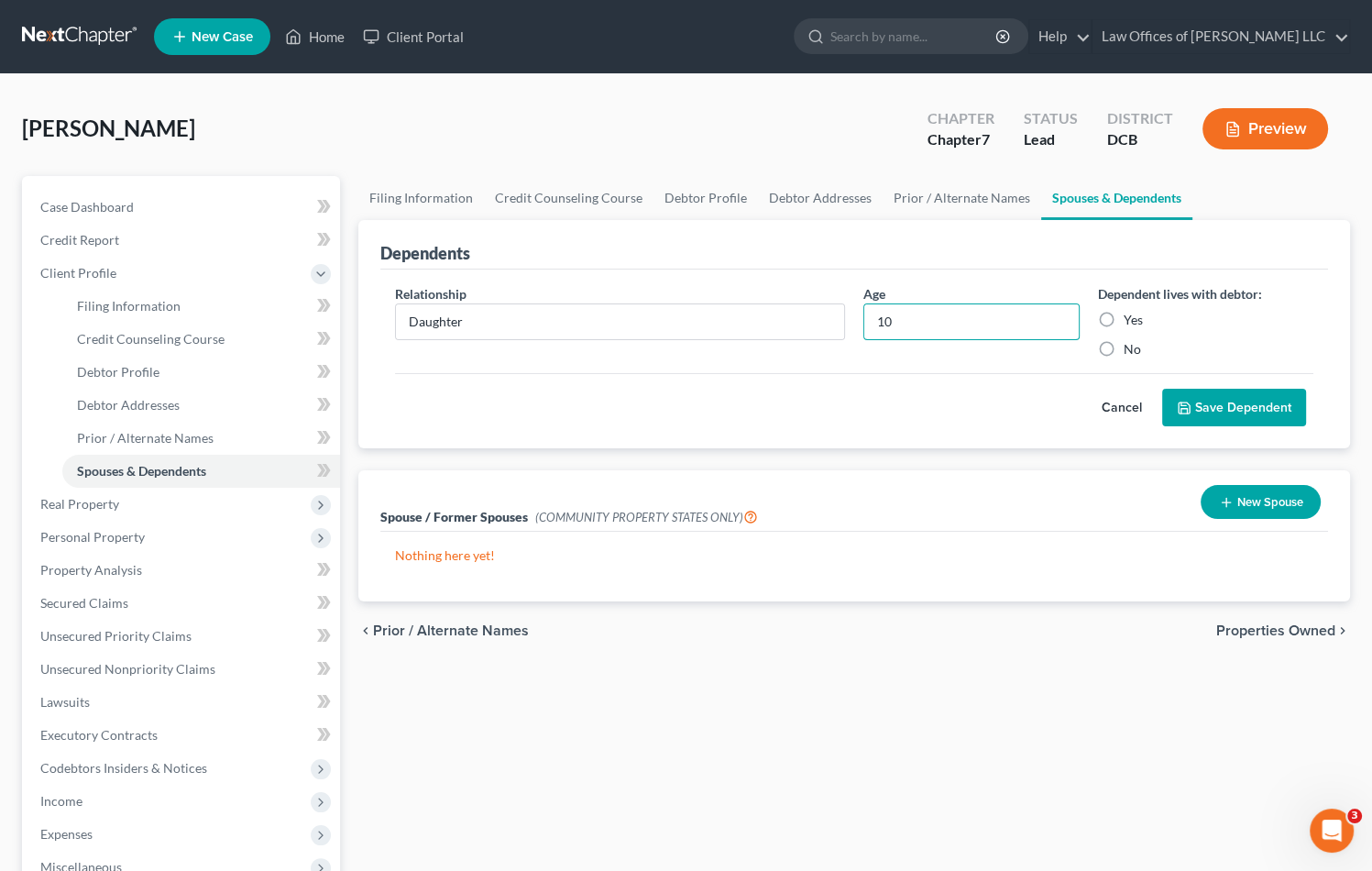
type input "10"
click at [1124, 322] on label "Yes" at bounding box center [1134, 320] width 20 height 19
click at [1131, 322] on input "Yes" at bounding box center [1136, 316] width 12 height 12
radio input "true"
click at [1263, 409] on button "Save Dependent" at bounding box center [1234, 407] width 144 height 38
